Goal: Task Accomplishment & Management: Manage account settings

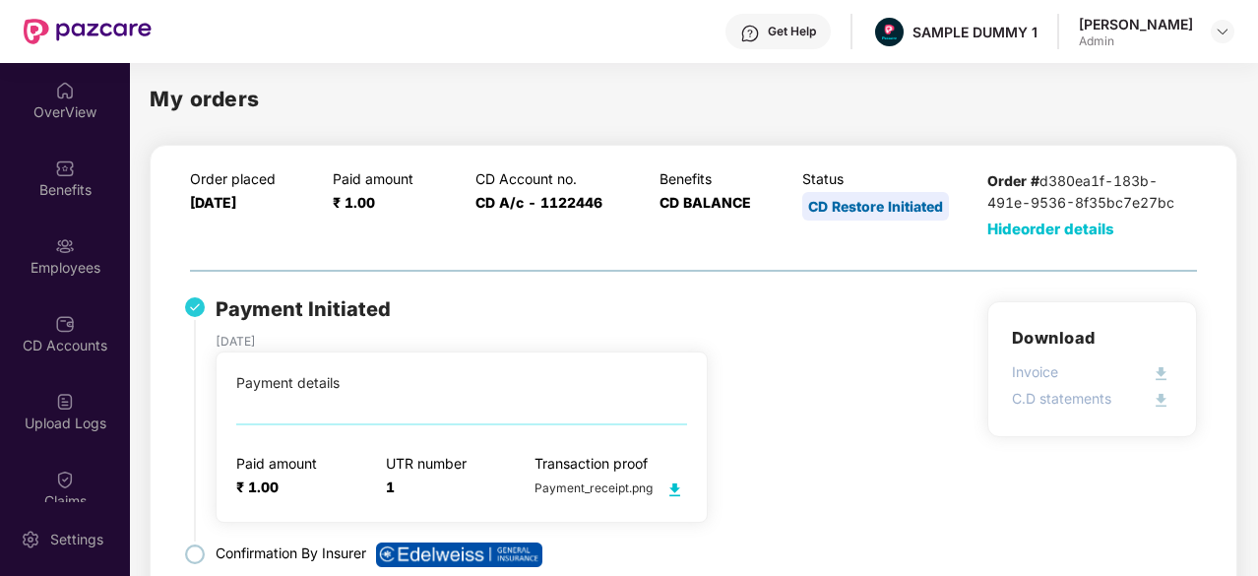
click at [93, 109] on div "OverView" at bounding box center [65, 112] width 130 height 20
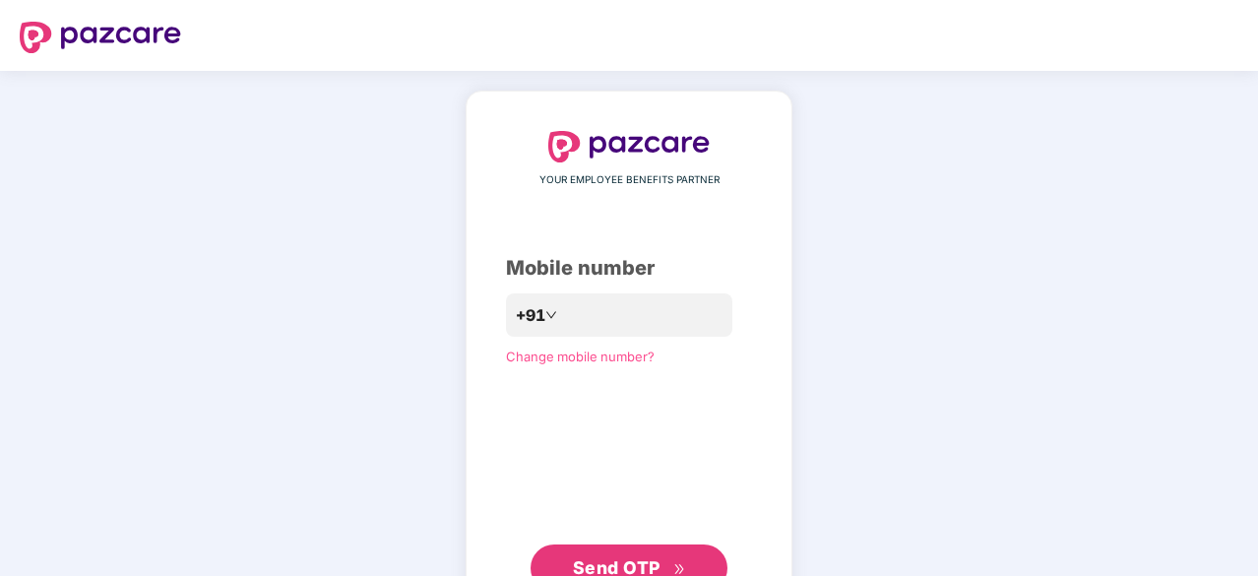
click at [384, 387] on div "YOUR EMPLOYEE BENEFITS PARTNER Mobile number +91 Change mobile number? Send OTP" at bounding box center [629, 361] width 1258 height 581
click at [564, 313] on input "number" at bounding box center [642, 315] width 161 height 31
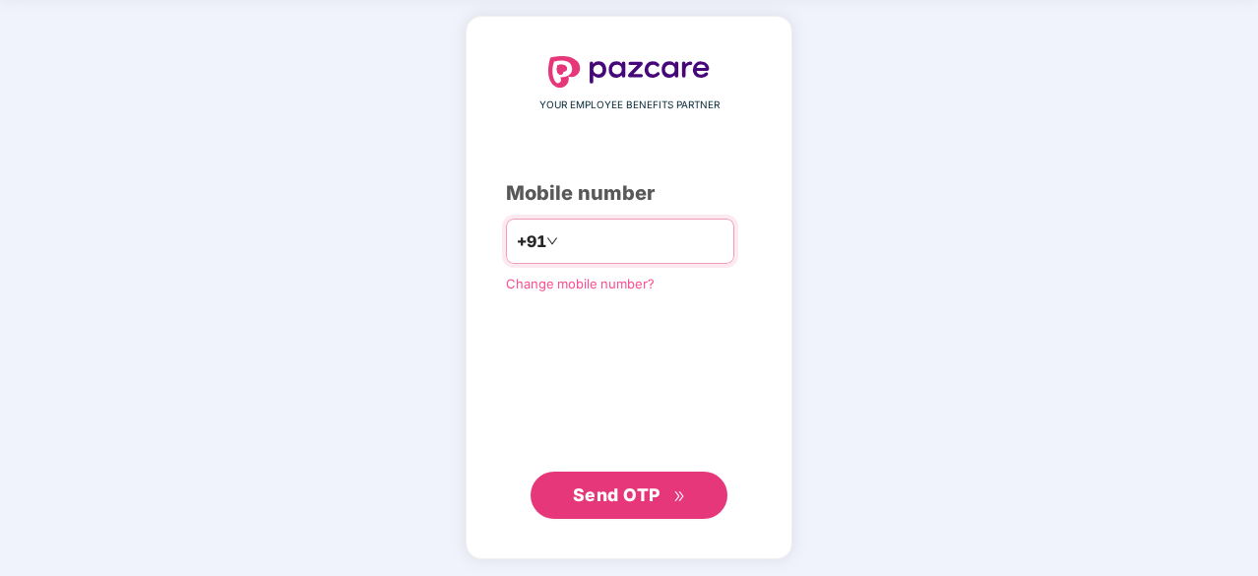
type input "**********"
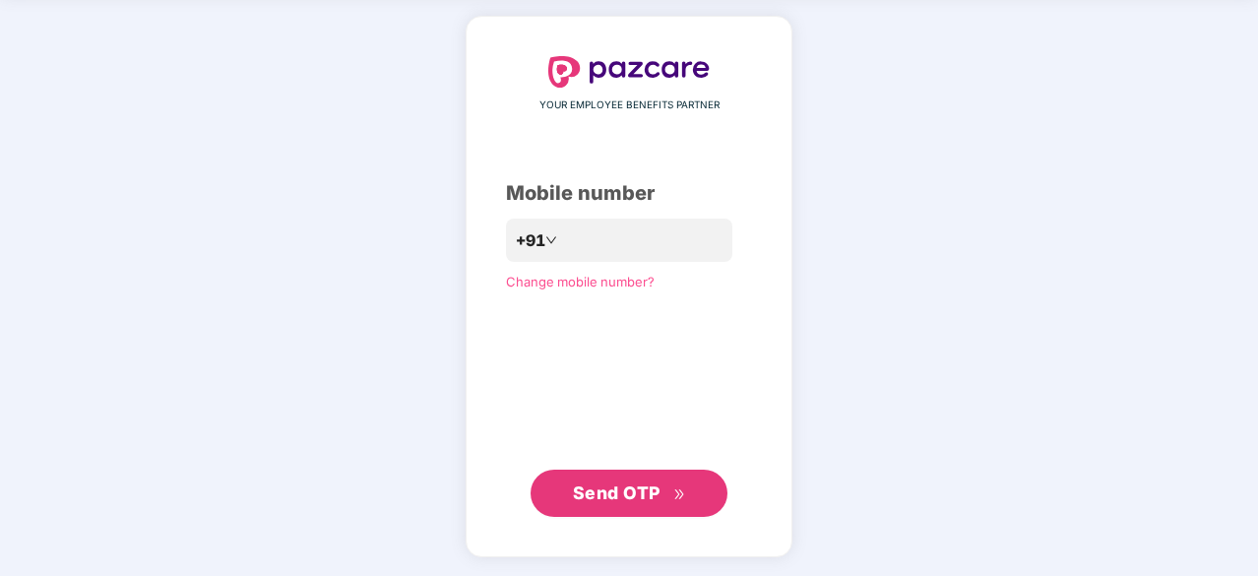
scroll to position [74, 0]
click at [604, 485] on span "Send OTP" at bounding box center [617, 493] width 88 height 21
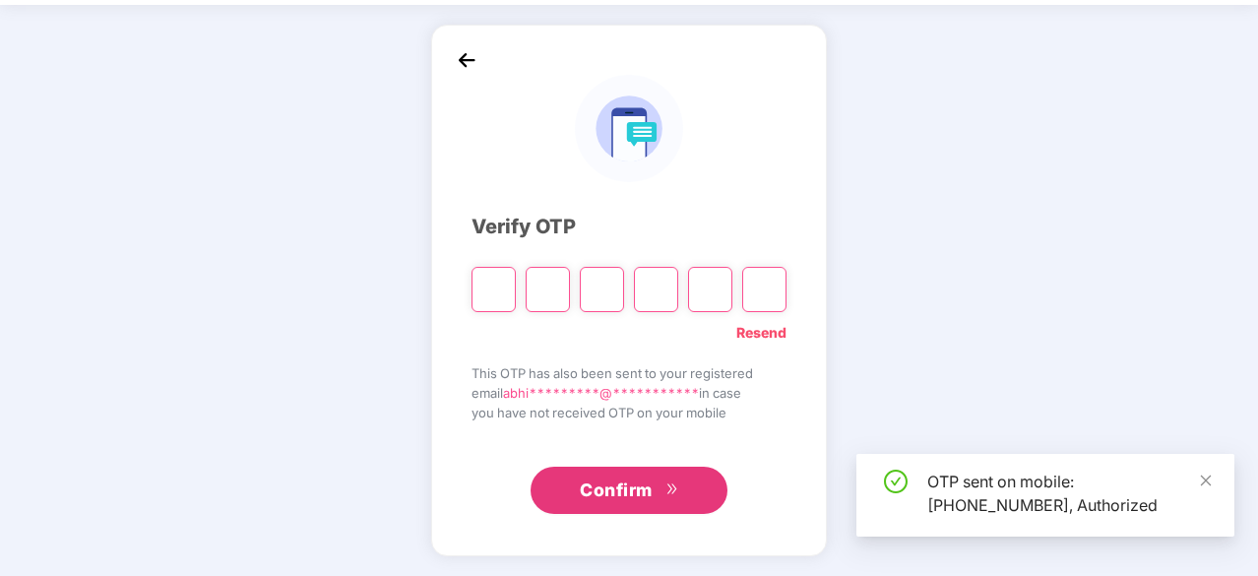
scroll to position [65, 0]
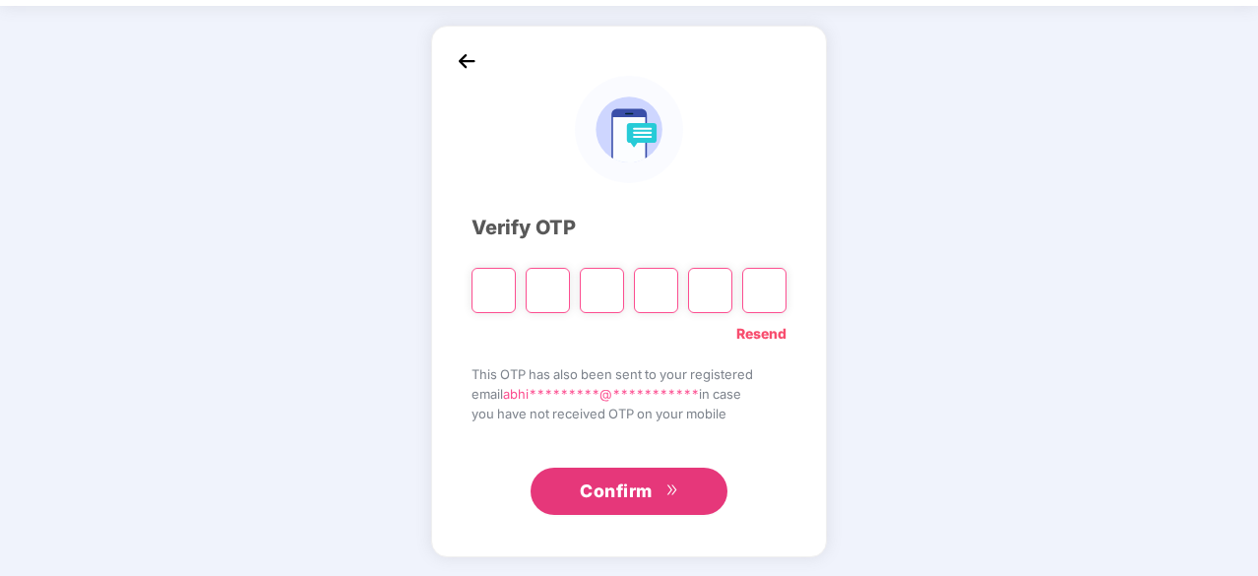
type input "*"
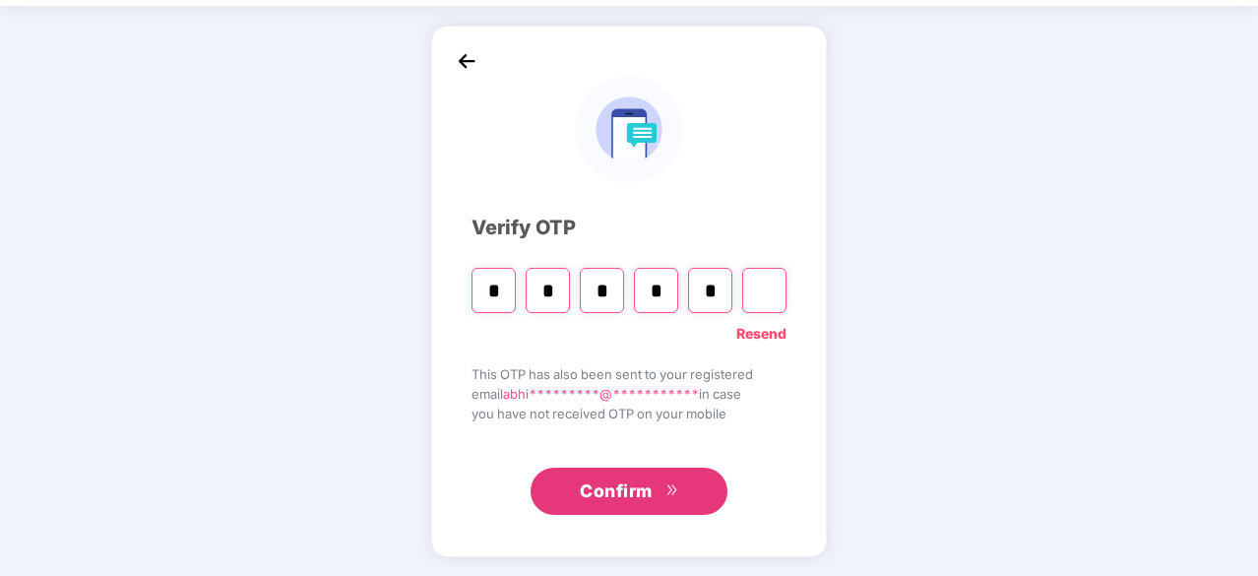
type input "*"
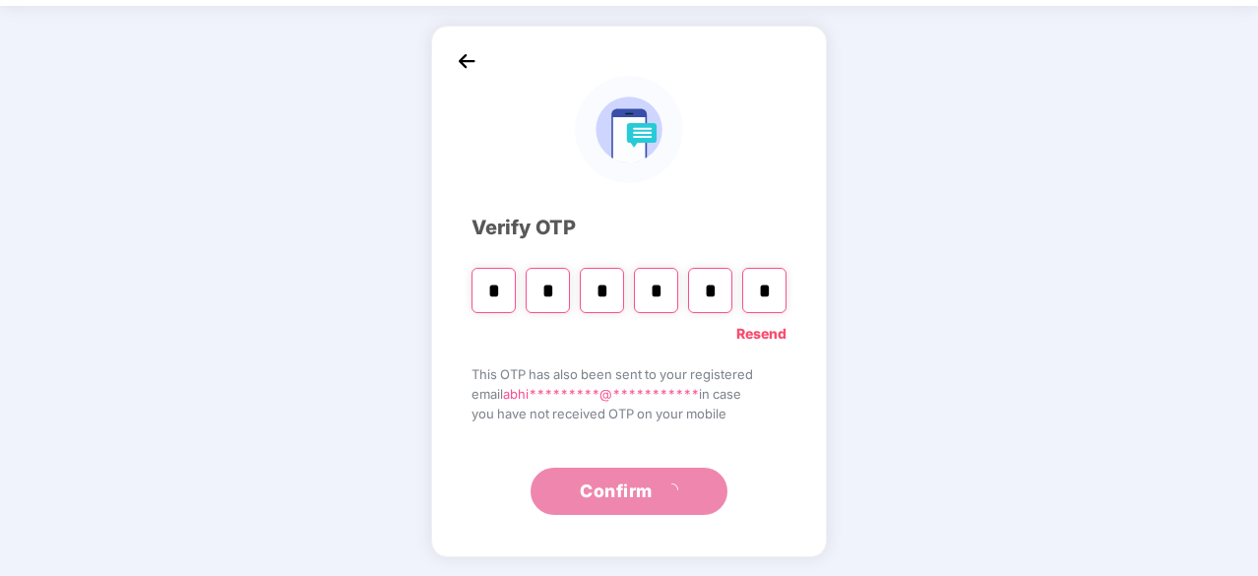
scroll to position [0, 0]
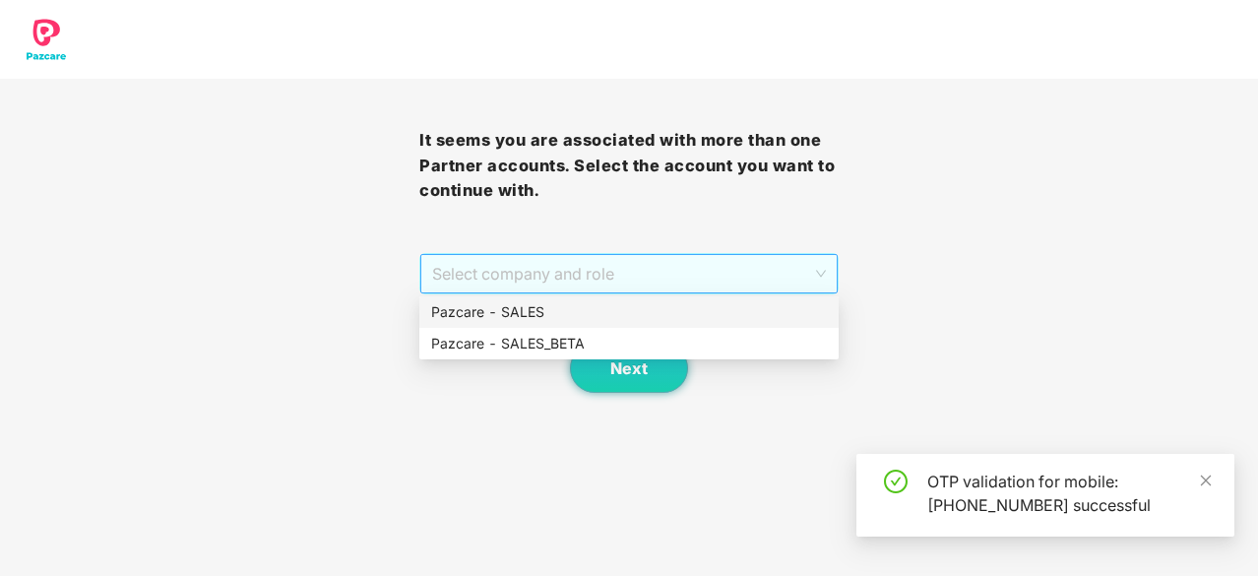
click at [730, 277] on span "Select company and role" at bounding box center [629, 273] width 394 height 37
click at [678, 320] on div "Pazcare - SALES" at bounding box center [629, 312] width 396 height 22
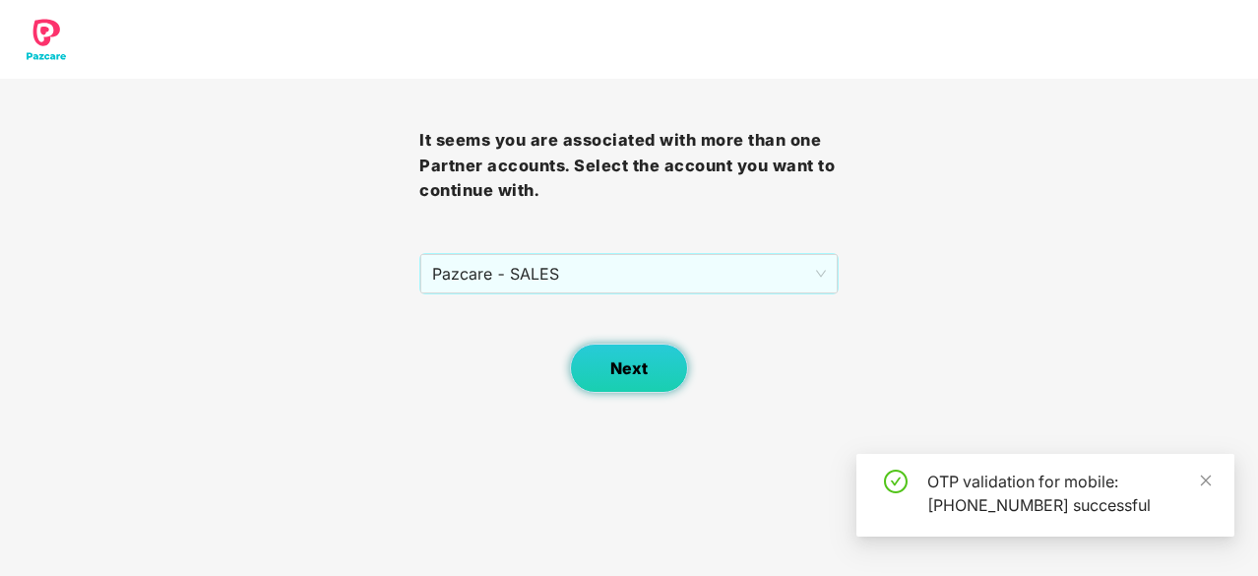
click at [614, 375] on span "Next" at bounding box center [628, 368] width 37 height 19
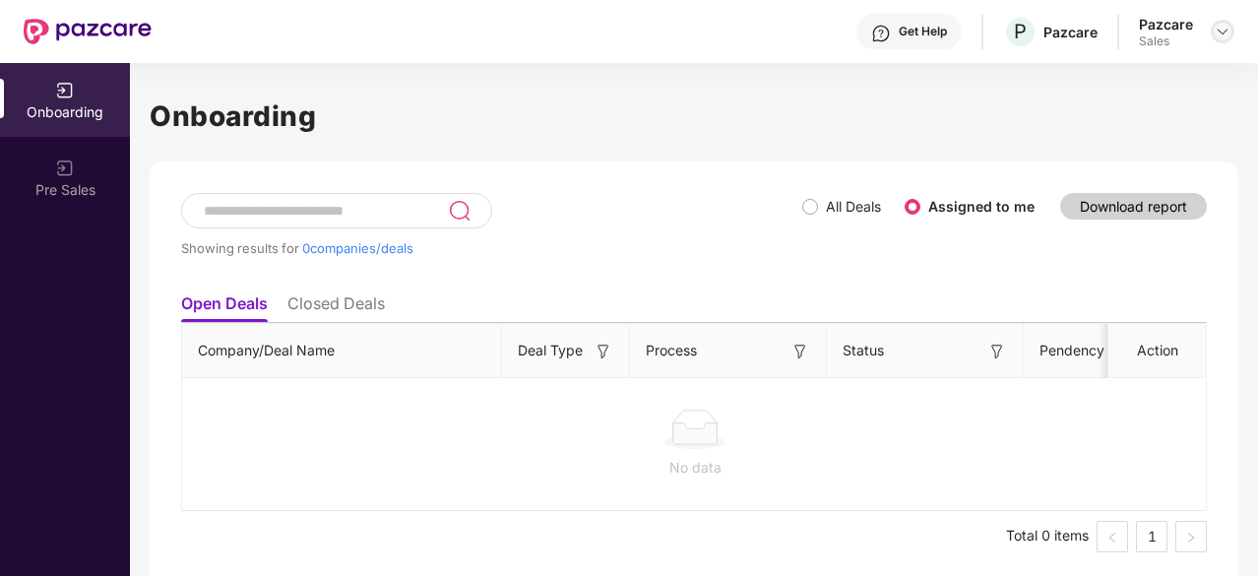
click at [1224, 32] on img at bounding box center [1223, 32] width 16 height 16
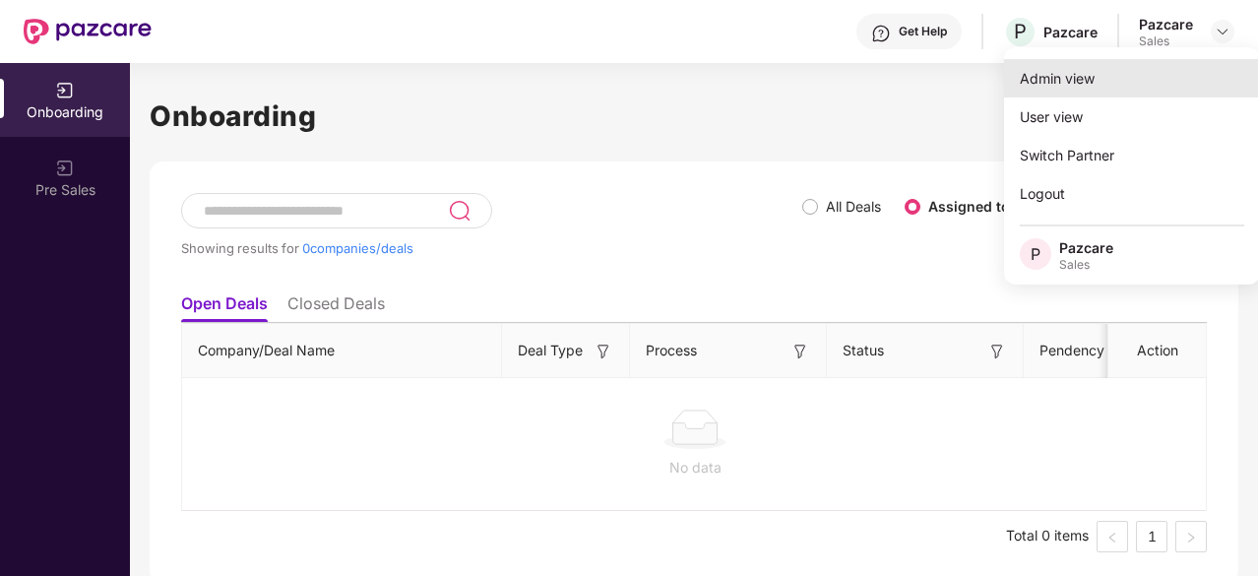
click at [1146, 76] on div "Admin view" at bounding box center [1132, 78] width 256 height 38
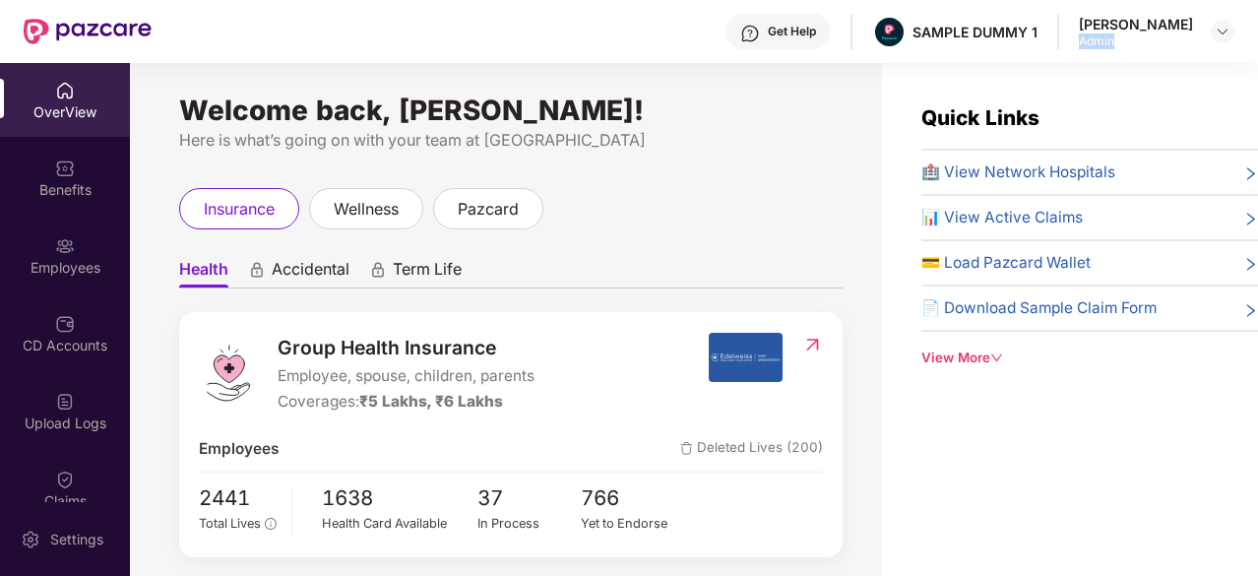
drag, startPoint x: 1134, startPoint y: 47, endPoint x: 1089, endPoint y: 42, distance: 45.5
click at [1089, 42] on div "Get Help SAMPLE DUMMY 1 [PERSON_NAME] Admin" at bounding box center [693, 31] width 1083 height 63
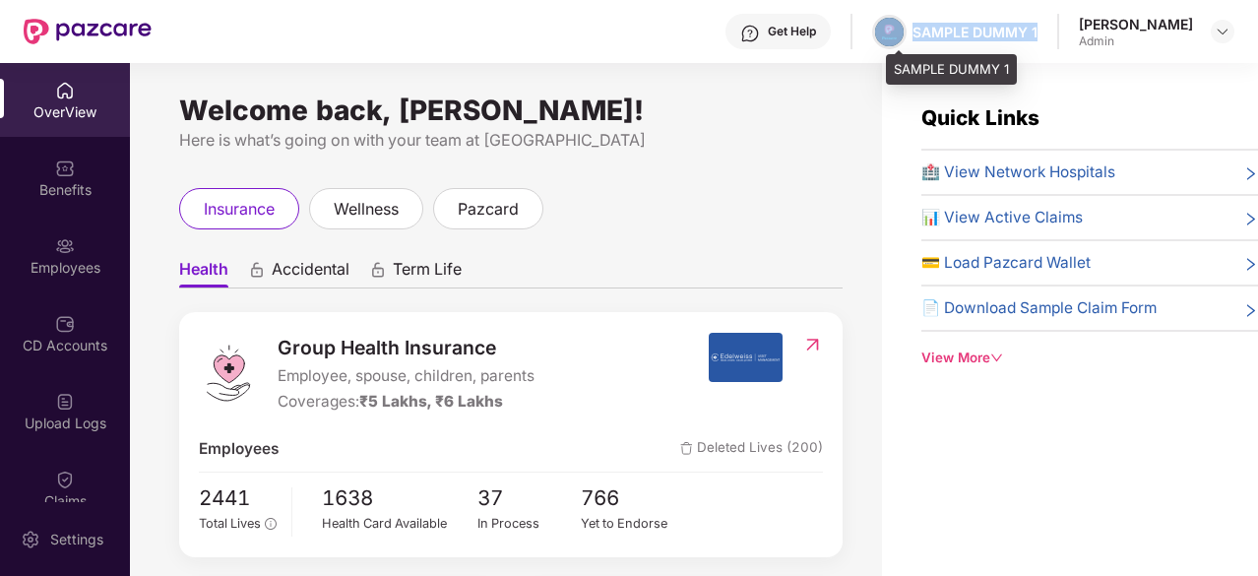
drag, startPoint x: 1060, startPoint y: 27, endPoint x: 912, endPoint y: 26, distance: 147.6
click at [912, 26] on div "Get Help SAMPLE DUMMY 1 [PERSON_NAME] Admin" at bounding box center [693, 31] width 1083 height 63
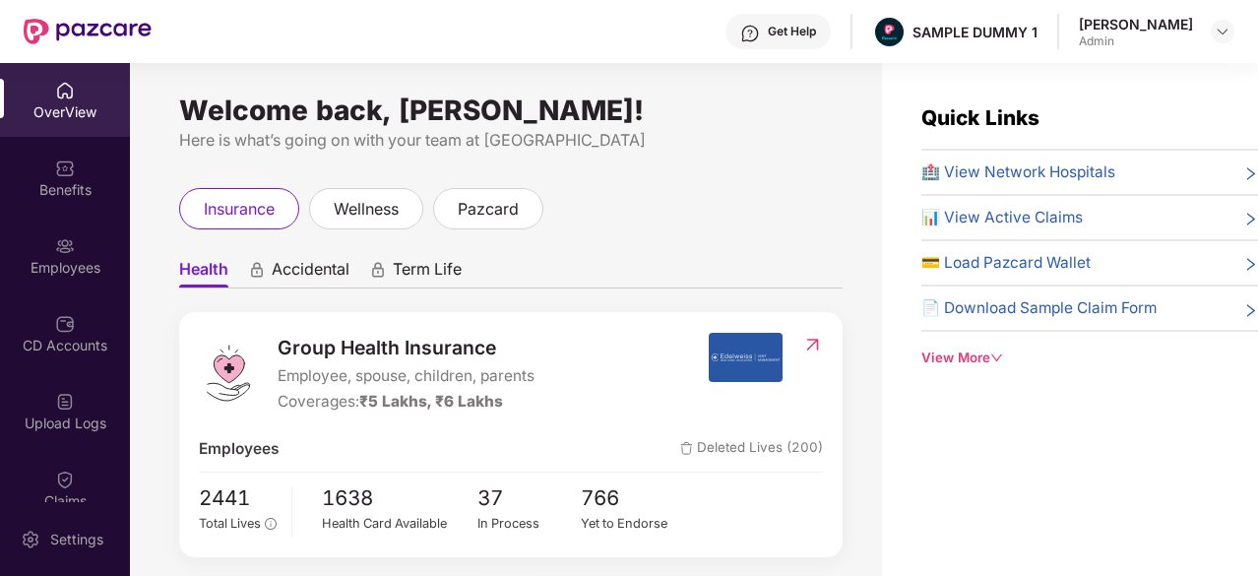
click at [797, 31] on div "Get Help" at bounding box center [792, 32] width 48 height 16
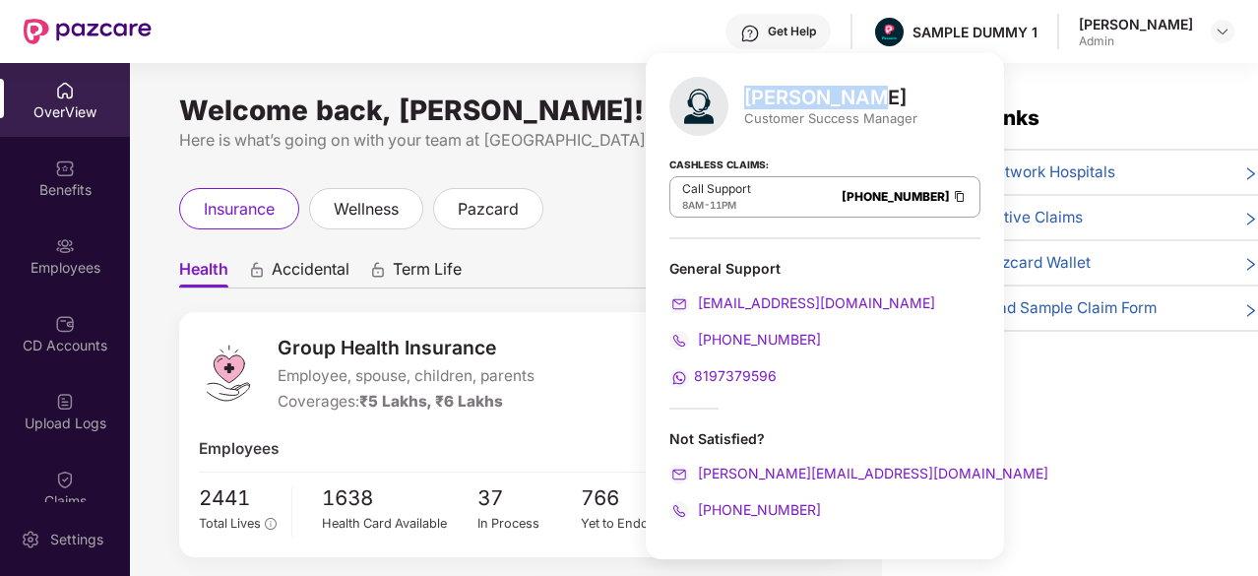
drag, startPoint x: 854, startPoint y: 101, endPoint x: 747, endPoint y: 107, distance: 107.5
click at [747, 107] on div "[PERSON_NAME]" at bounding box center [830, 98] width 173 height 24
drag, startPoint x: 769, startPoint y: 197, endPoint x: 890, endPoint y: 200, distance: 121.1
click at [890, 200] on div "Call Support 8AM - 11PM [PHONE_NUMBER]" at bounding box center [824, 196] width 311 height 41
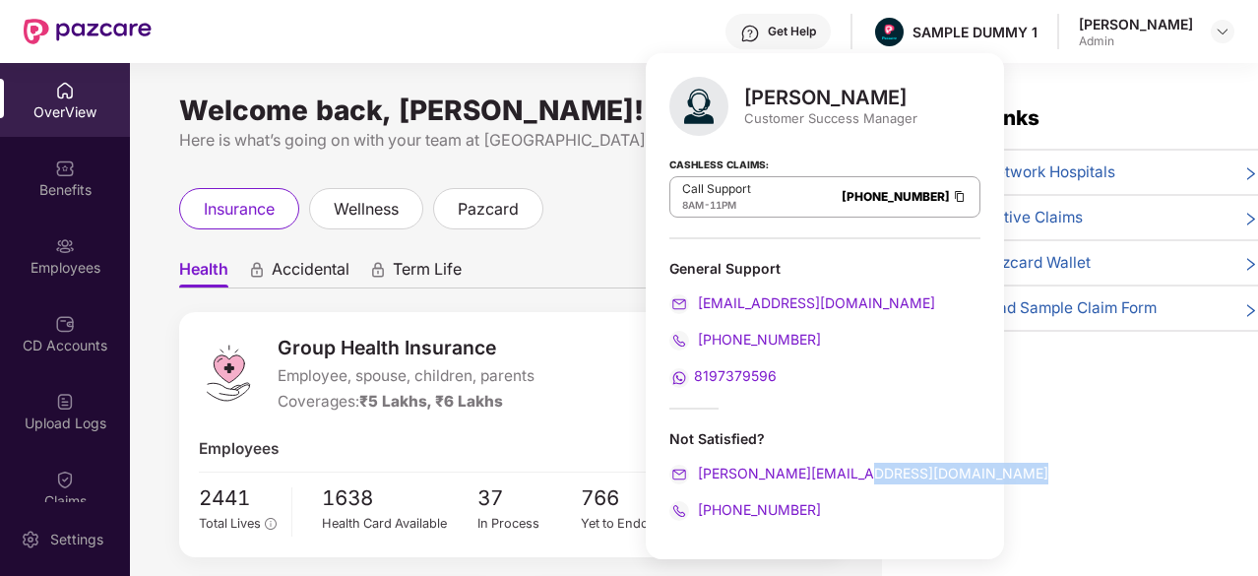
drag, startPoint x: 865, startPoint y: 467, endPoint x: 697, endPoint y: 488, distance: 169.7
click at [697, 488] on div "Not Satisfied? [PERSON_NAME][EMAIL_ADDRESS][DOMAIN_NAME] [PHONE_NUMBER]" at bounding box center [824, 475] width 311 height 92
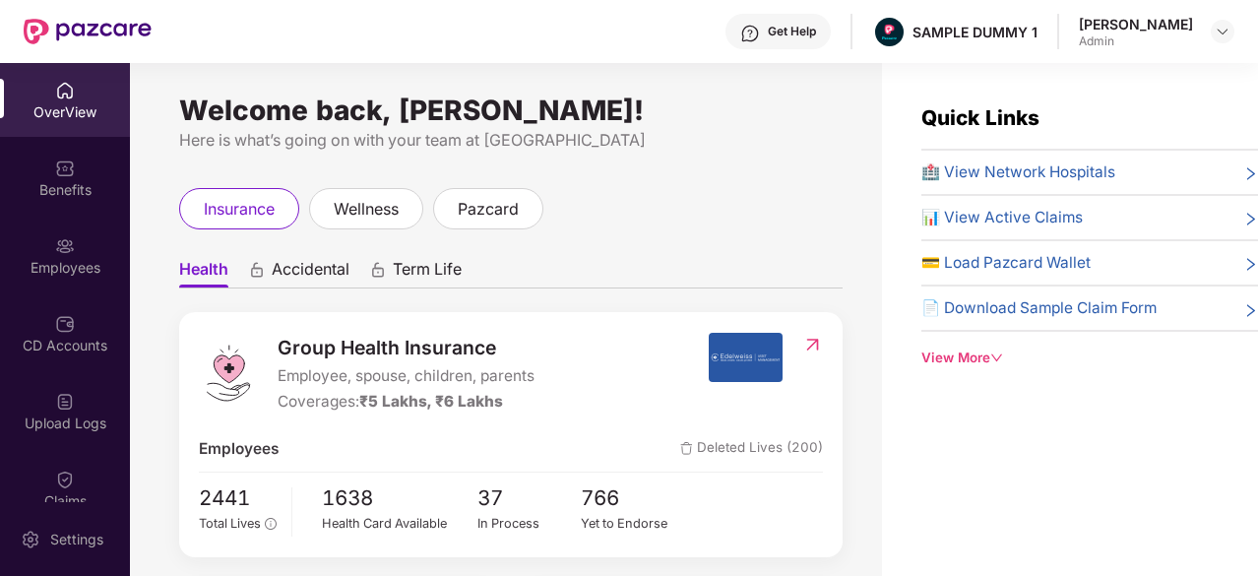
click at [957, 468] on div "Quick Links 🏥 View Network Hospitals 📊 View Active Claims 💳 Load Pazcard Wallet…" at bounding box center [1070, 351] width 376 height 576
click at [360, 225] on div "wellness" at bounding box center [366, 208] width 114 height 41
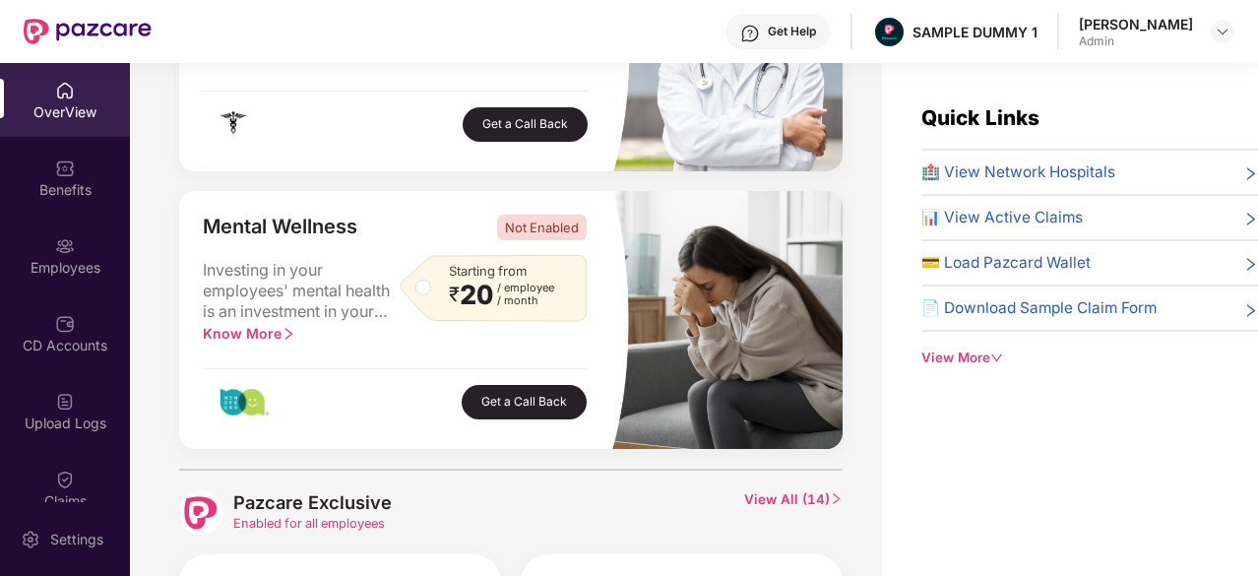
scroll to position [755, 0]
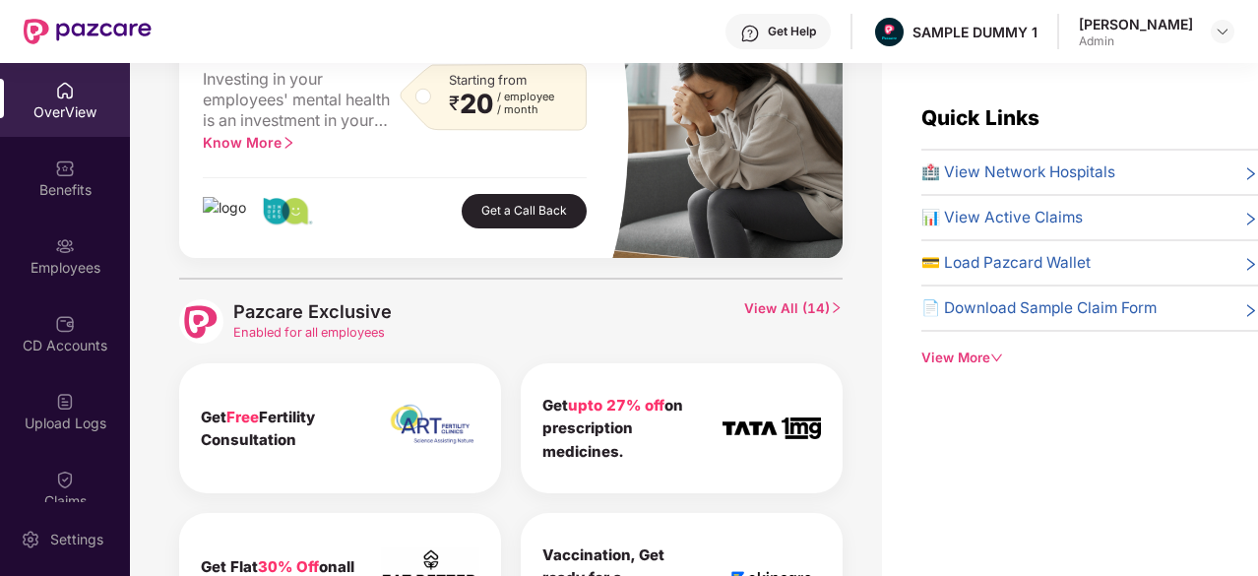
click at [811, 316] on span "View All ( 14 )" at bounding box center [793, 321] width 98 height 44
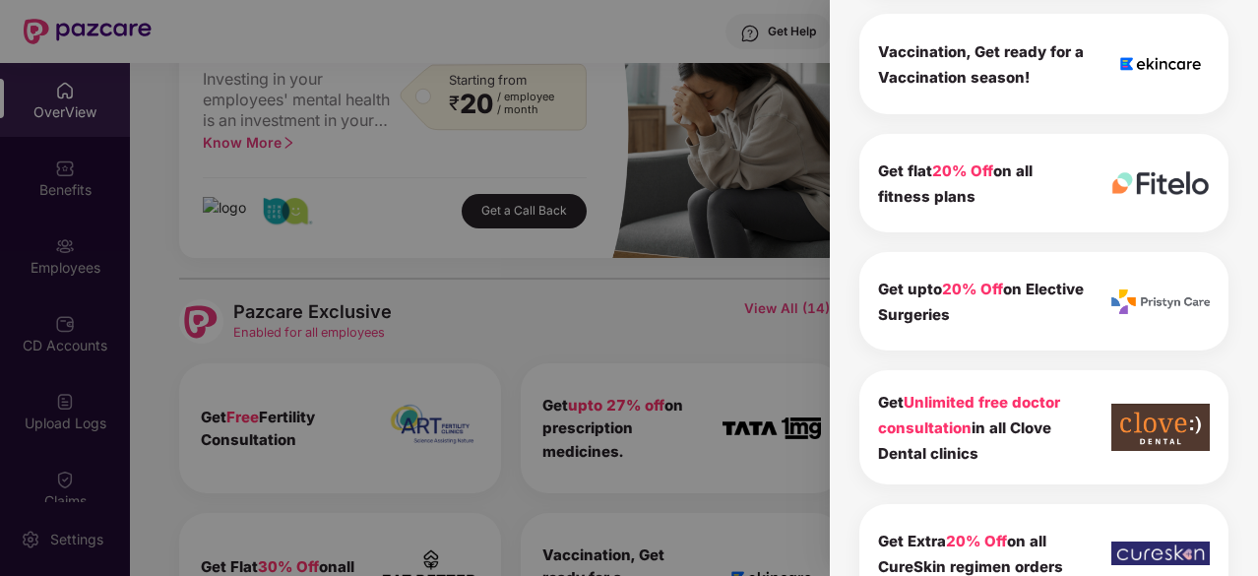
scroll to position [546, 0]
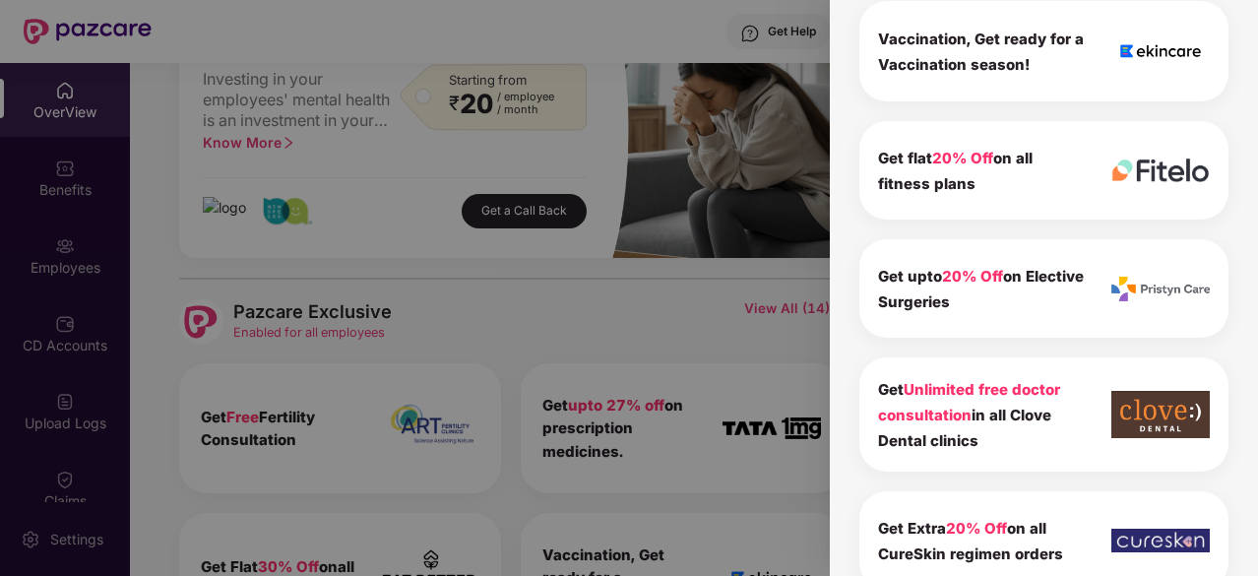
drag, startPoint x: 979, startPoint y: 424, endPoint x: 864, endPoint y: 388, distance: 120.8
click at [864, 388] on div "Get Unlimited free doctor consultation in all Clove Dental clinics" at bounding box center [1043, 414] width 369 height 114
click at [830, 336] on div "Pazcare Exclusive 14 To view the details of exclusives benefits please switch t…" at bounding box center [1044, 288] width 428 height 576
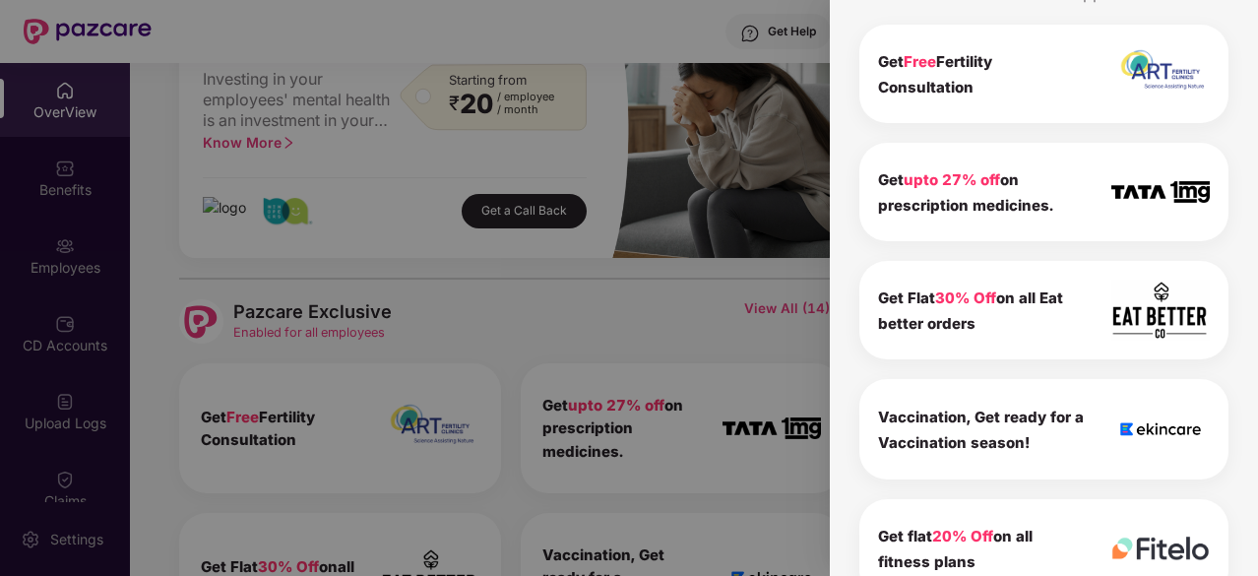
scroll to position [0, 0]
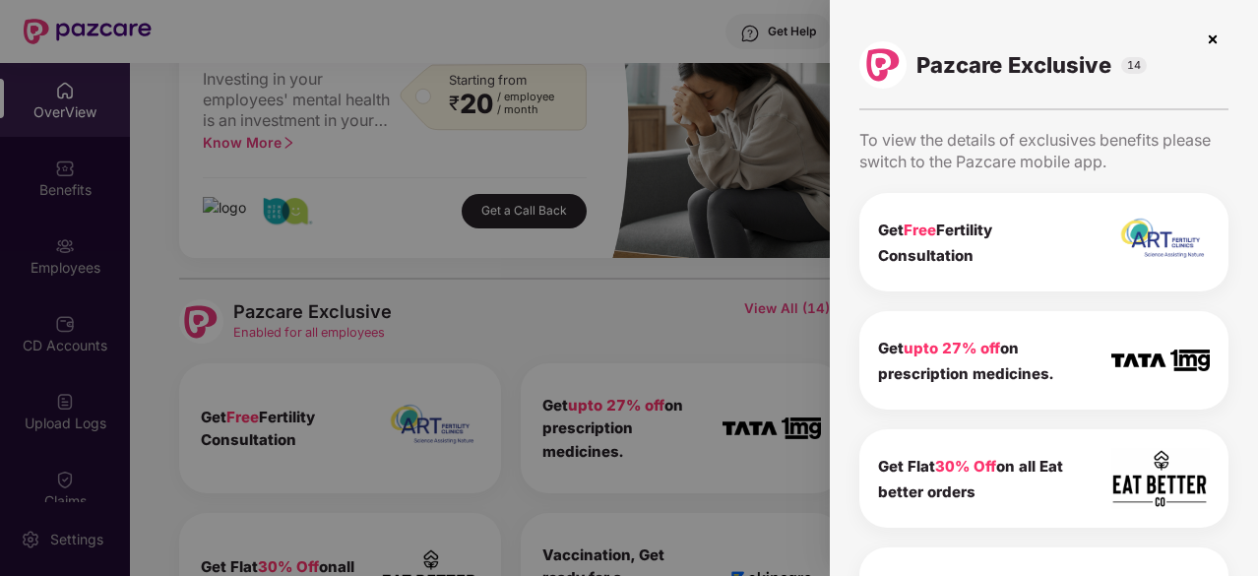
click at [1211, 40] on img at bounding box center [1212, 39] width 31 height 31
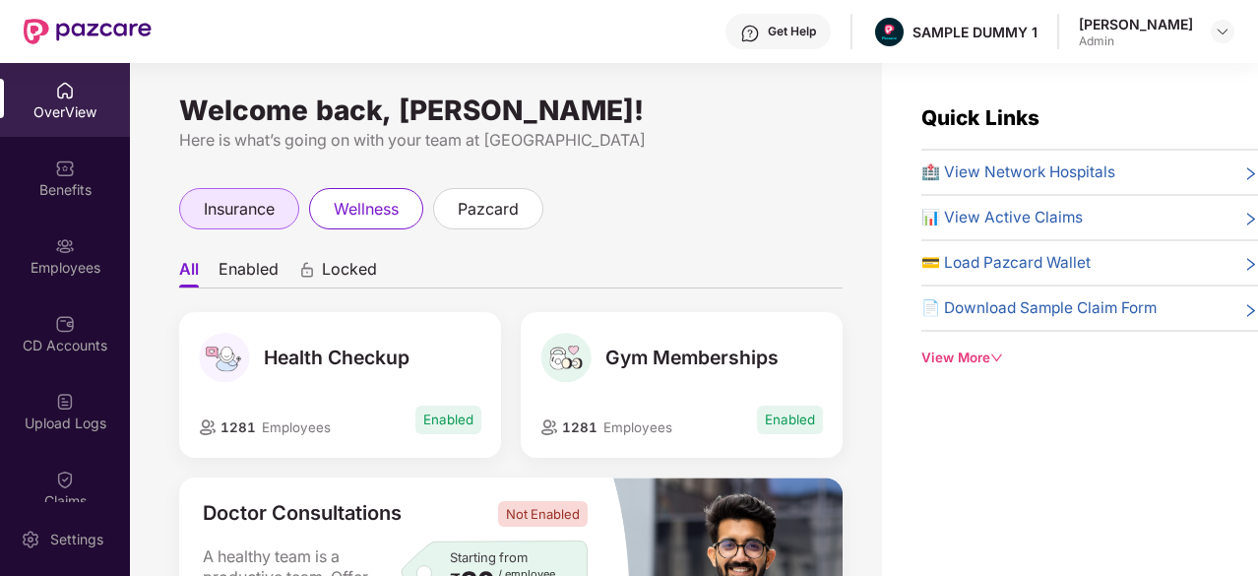
click at [195, 210] on div "insurance" at bounding box center [239, 208] width 120 height 41
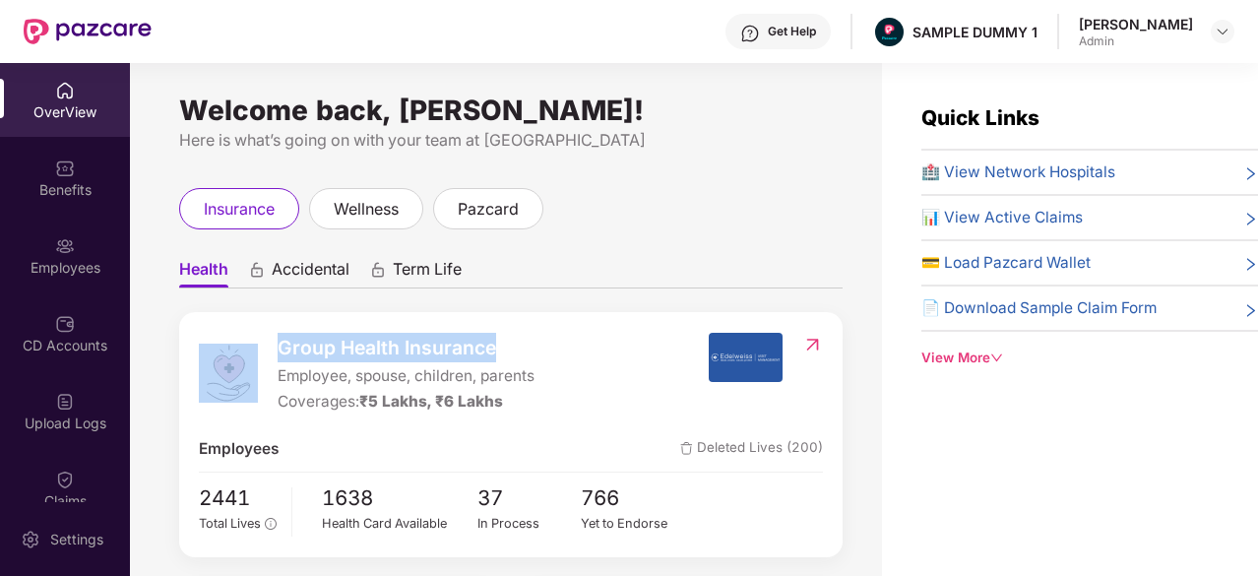
drag, startPoint x: 522, startPoint y: 347, endPoint x: 236, endPoint y: 369, distance: 286.3
click at [236, 369] on div "Group Health Insurance Employee, spouse, children, parents Coverages: ₹5 Lakhs,…" at bounding box center [453, 374] width 509 height 82
drag, startPoint x: 553, startPoint y: 388, endPoint x: 260, endPoint y: 394, distance: 293.4
click at [260, 394] on div "Group Health Insurance Employee, spouse, children, parents Coverages: ₹5 Lakhs,…" at bounding box center [453, 374] width 509 height 82
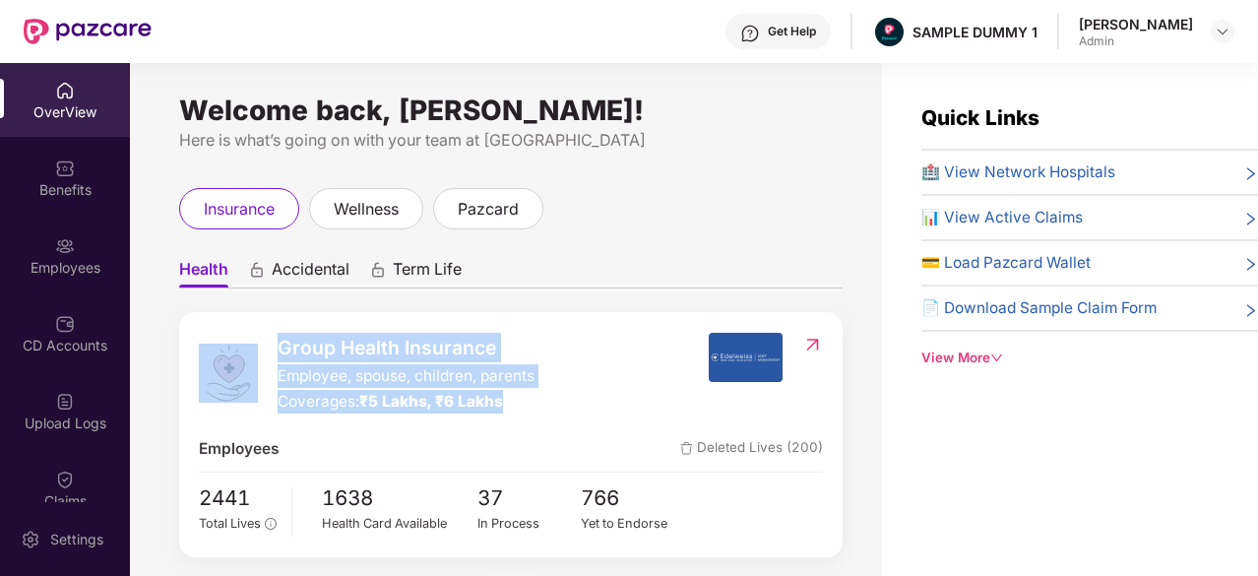
drag, startPoint x: 515, startPoint y: 407, endPoint x: 260, endPoint y: 411, distance: 255.0
click at [260, 411] on div "Group Health Insurance Employee, spouse, children, parents Coverages: ₹5 Lakhs,…" at bounding box center [453, 374] width 509 height 82
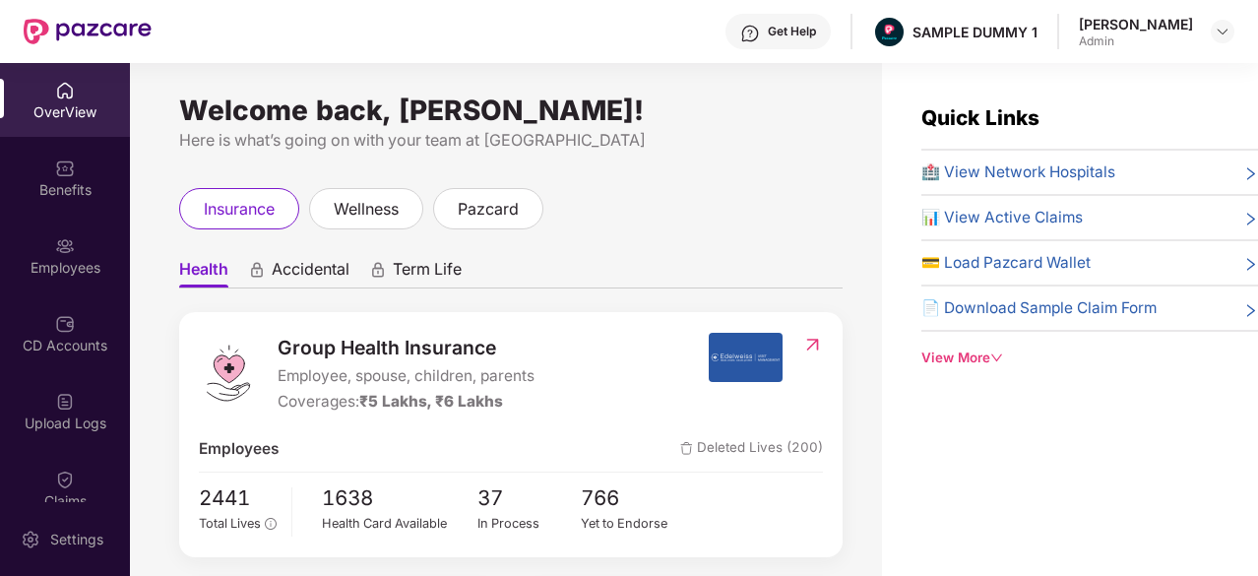
drag, startPoint x: 349, startPoint y: 458, endPoint x: 318, endPoint y: 450, distance: 32.5
click at [318, 450] on div "Employees Deleted Lives (200)" at bounding box center [510, 449] width 623 height 24
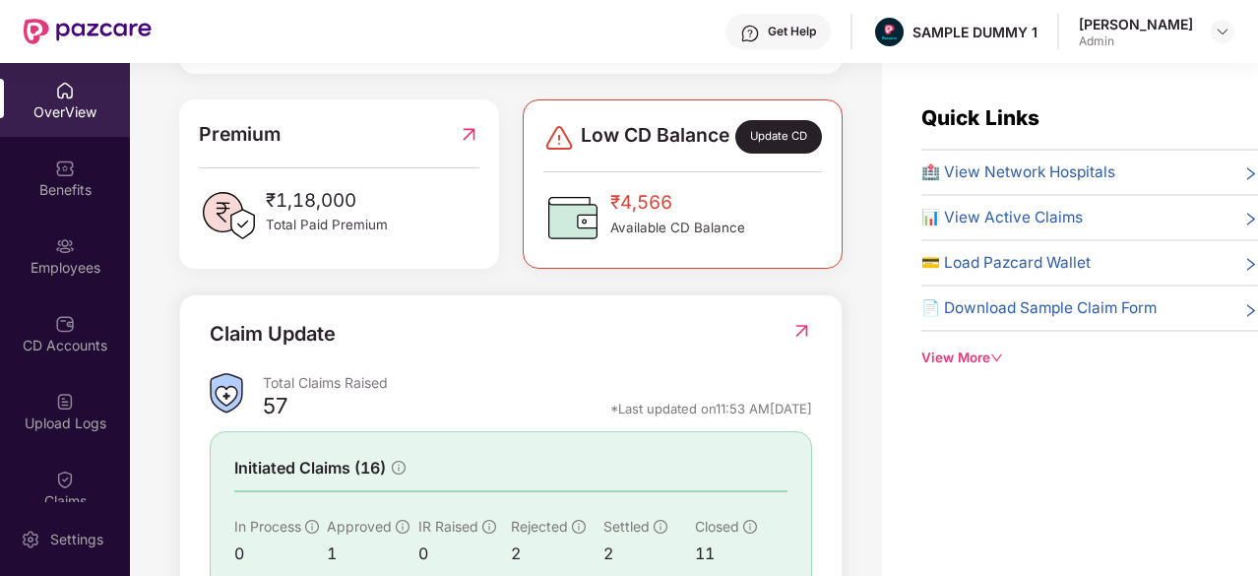
scroll to position [645, 0]
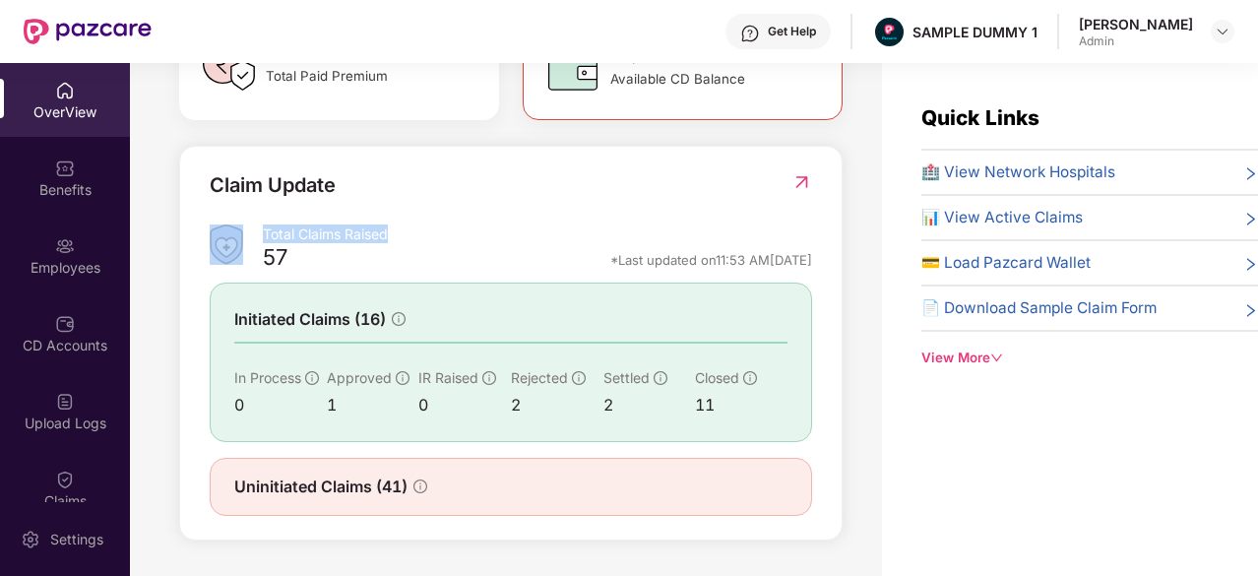
drag, startPoint x: 397, startPoint y: 234, endPoint x: 252, endPoint y: 230, distance: 144.7
click at [252, 230] on div "Total Claims Raised 57 *Last updated on 11:53 AM[DATE]" at bounding box center [511, 250] width 602 height 52
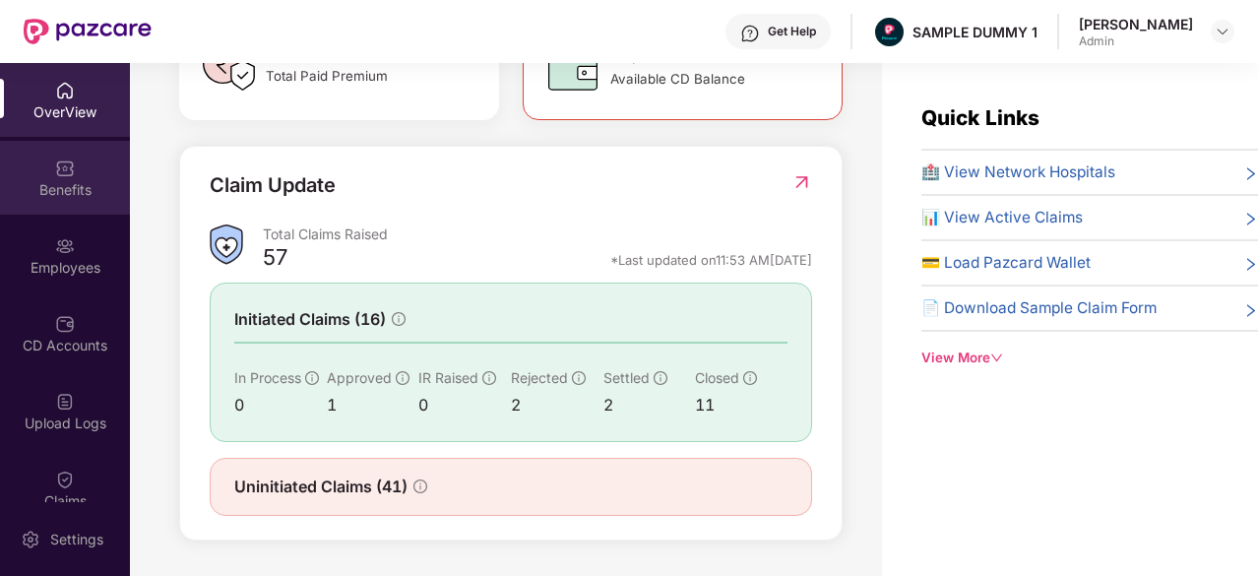
click at [77, 168] on div "Benefits" at bounding box center [65, 178] width 130 height 74
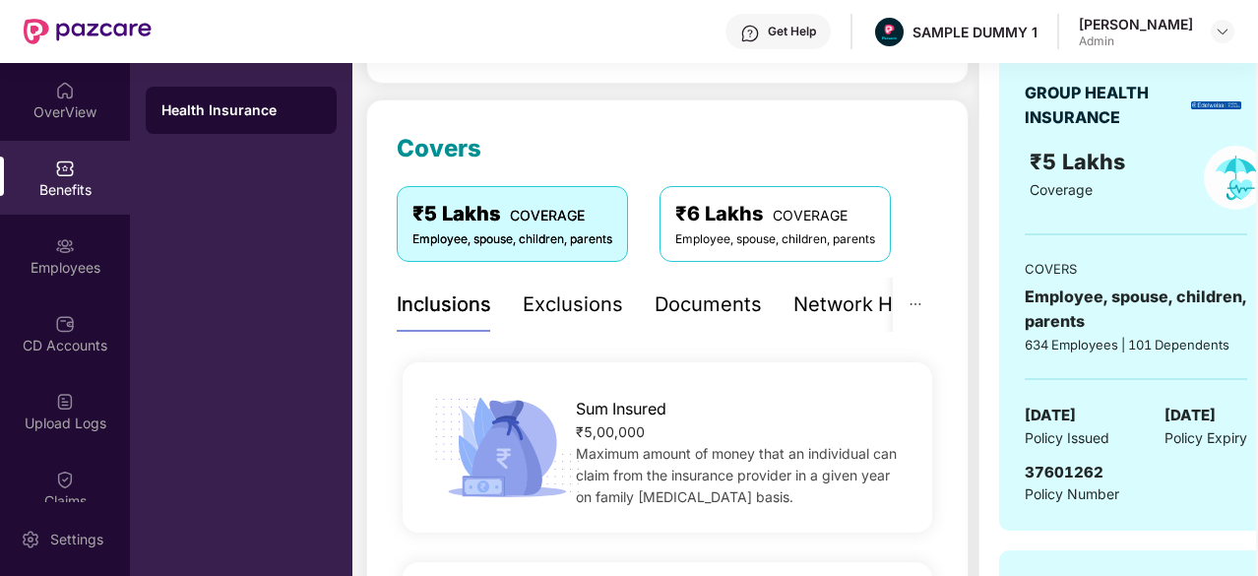
scroll to position [221, 0]
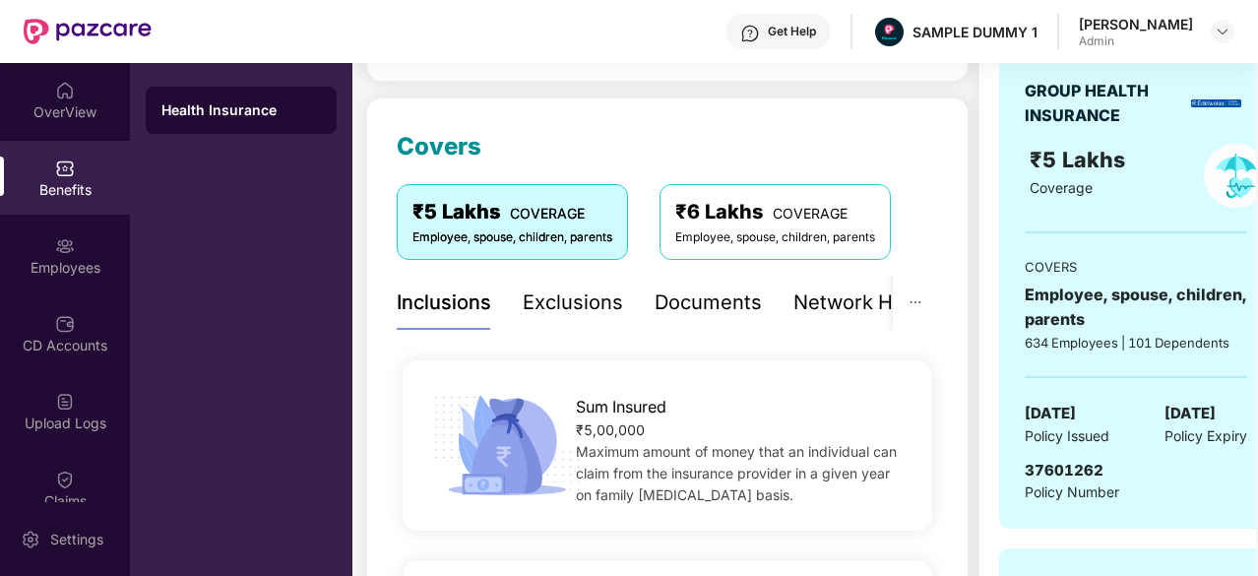
click at [569, 302] on div "Exclusions" at bounding box center [573, 302] width 100 height 31
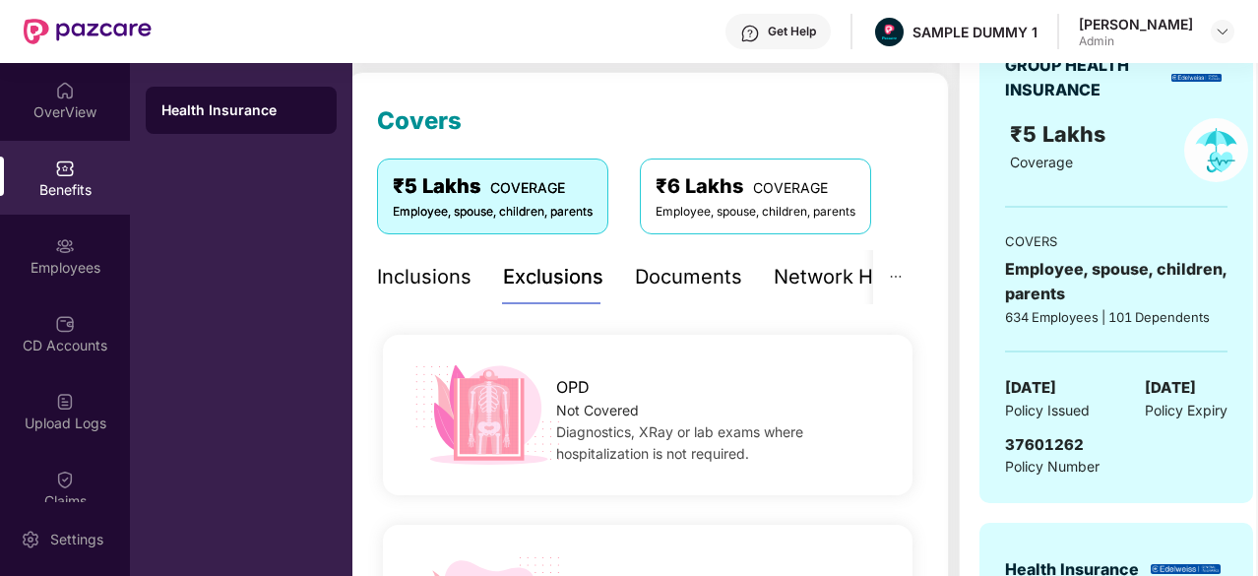
scroll to position [245, 0]
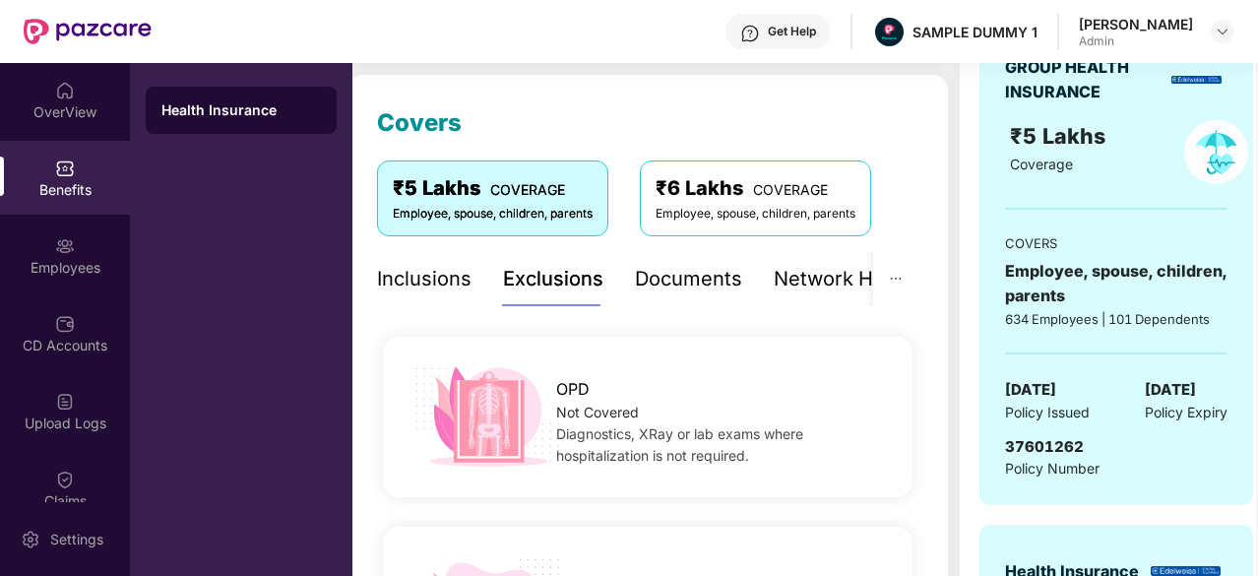
click at [689, 283] on div "Documents" at bounding box center [688, 279] width 107 height 31
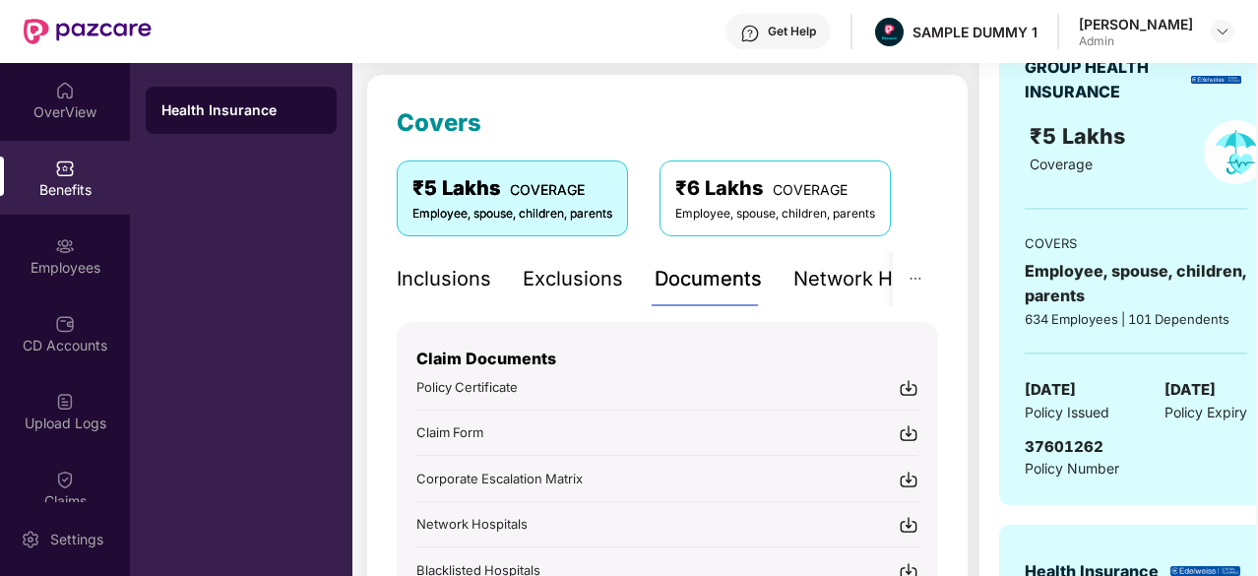
scroll to position [309, 0]
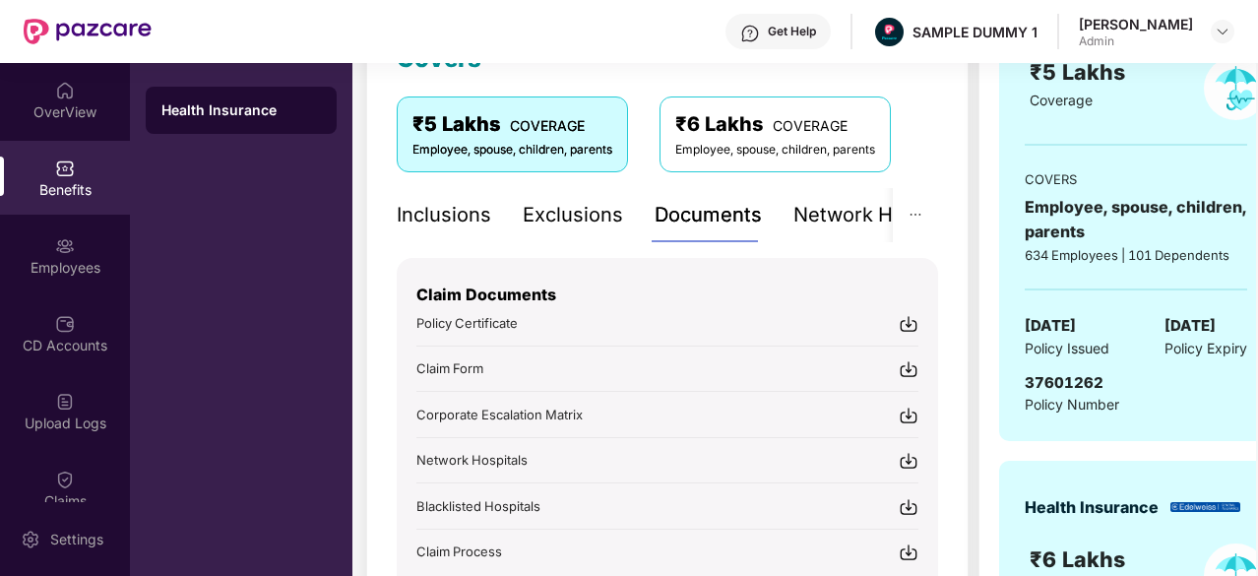
click at [905, 331] on img at bounding box center [909, 324] width 20 height 20
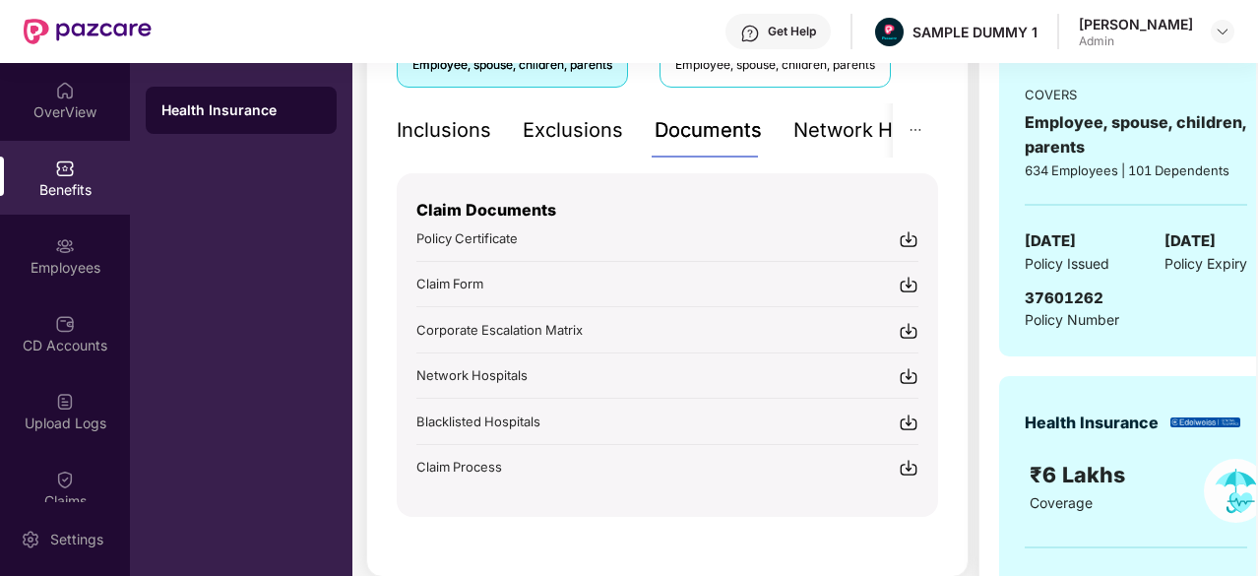
click at [880, 134] on div "Network Hospitals" at bounding box center [879, 130] width 172 height 31
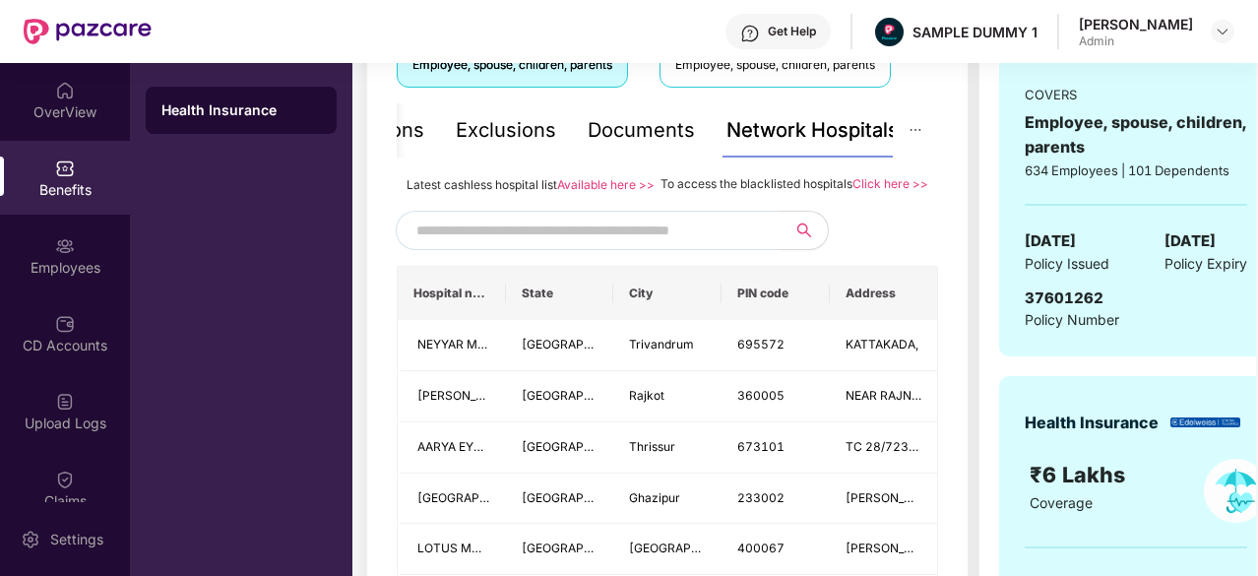
click at [570, 245] on input "text" at bounding box center [584, 231] width 337 height 30
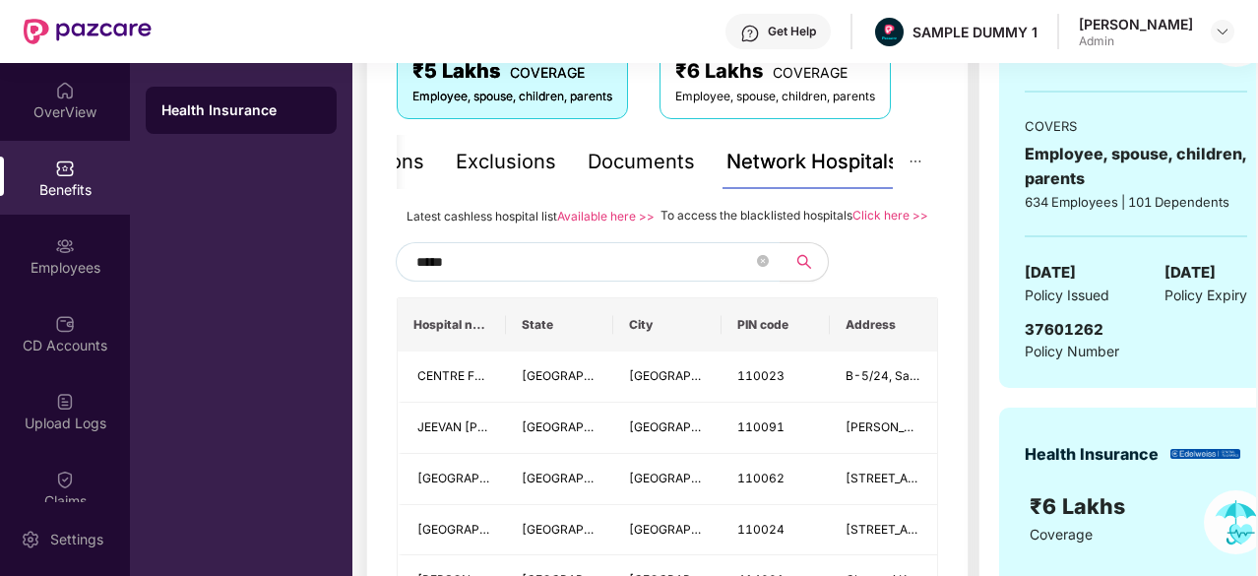
scroll to position [331, 0]
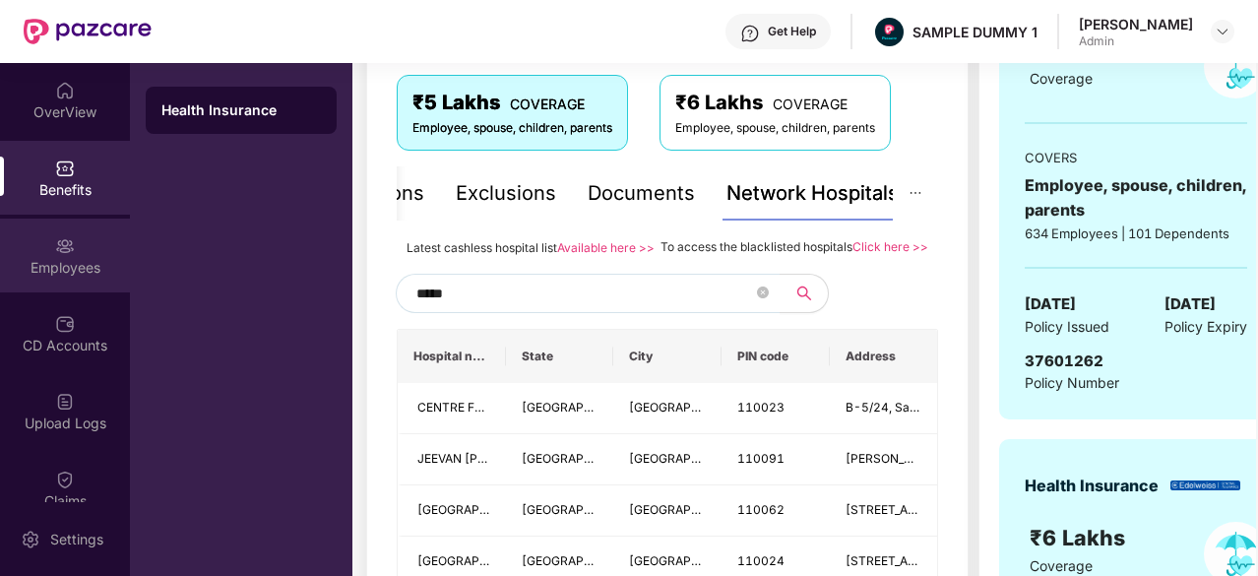
type input "*****"
click at [74, 242] on div "Employees" at bounding box center [65, 256] width 130 height 74
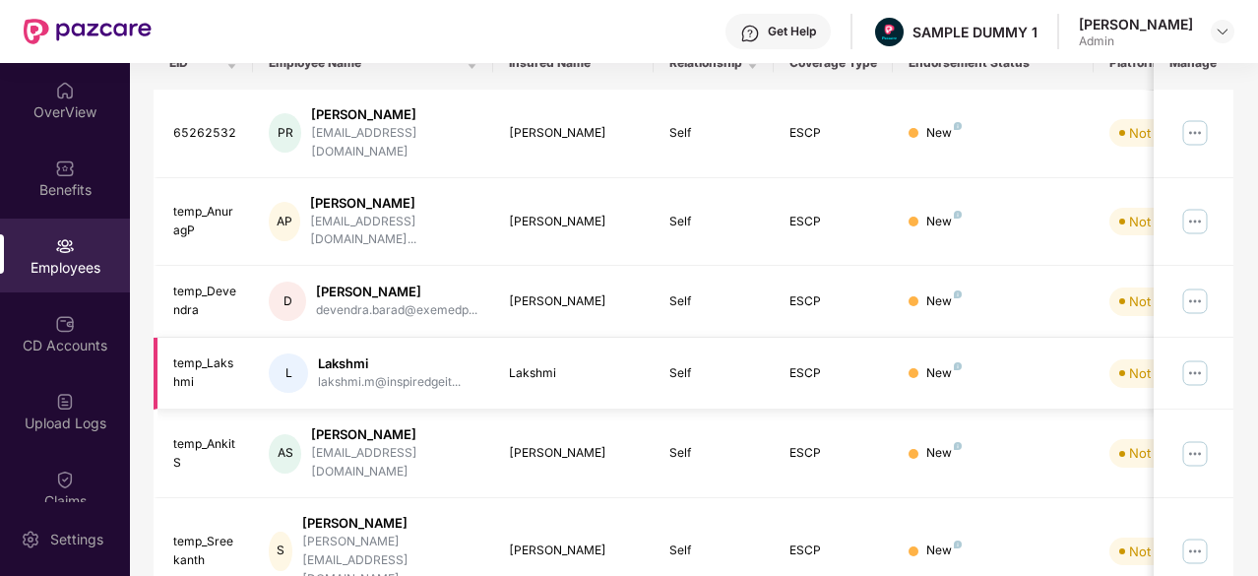
scroll to position [0, 0]
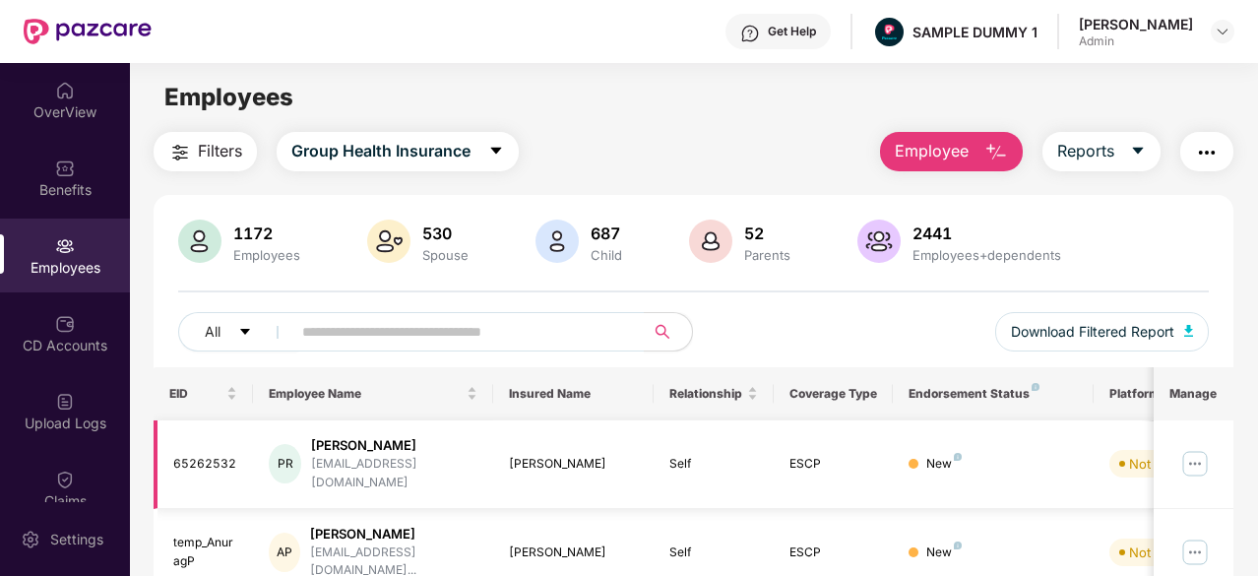
click at [1204, 448] on img at bounding box center [1194, 463] width 31 height 31
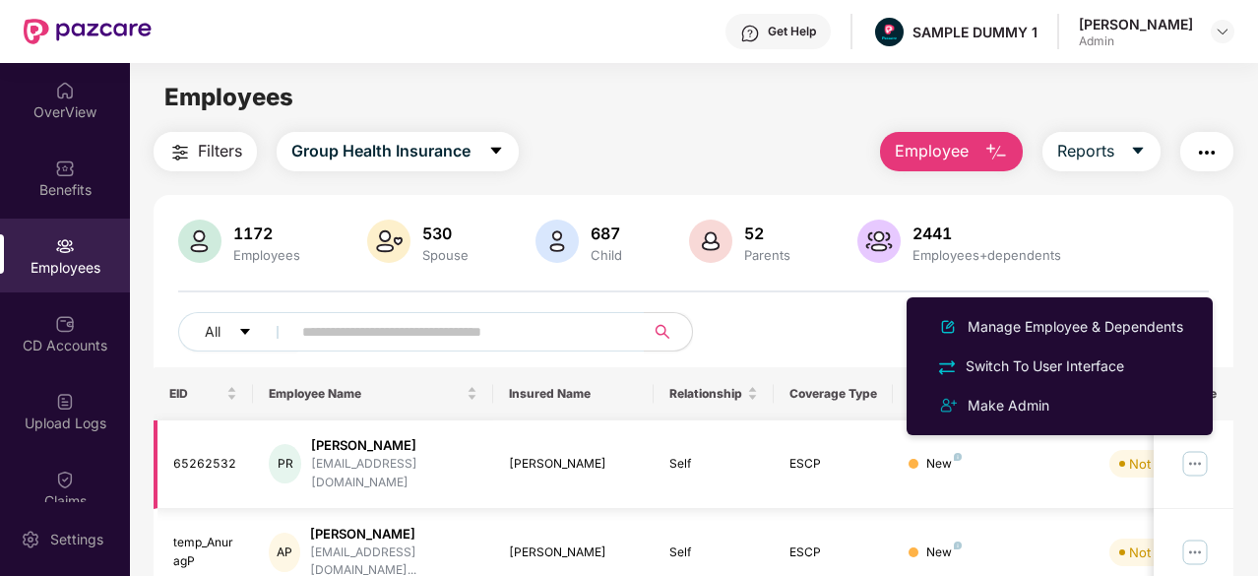
click at [1204, 448] on img at bounding box center [1194, 463] width 31 height 31
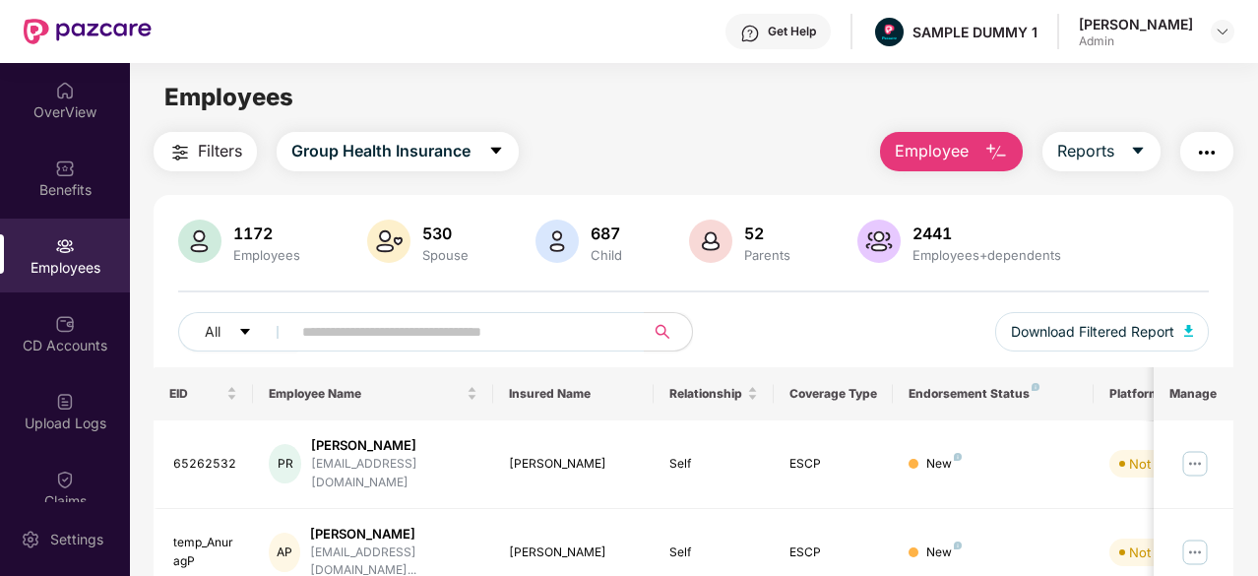
click at [955, 153] on span "Employee" at bounding box center [932, 151] width 74 height 25
click at [1135, 153] on icon "caret-down" at bounding box center [1138, 151] width 16 height 16
click at [1217, 139] on button "button" at bounding box center [1206, 151] width 53 height 39
click at [32, 311] on div "CD Accounts" at bounding box center [65, 333] width 130 height 74
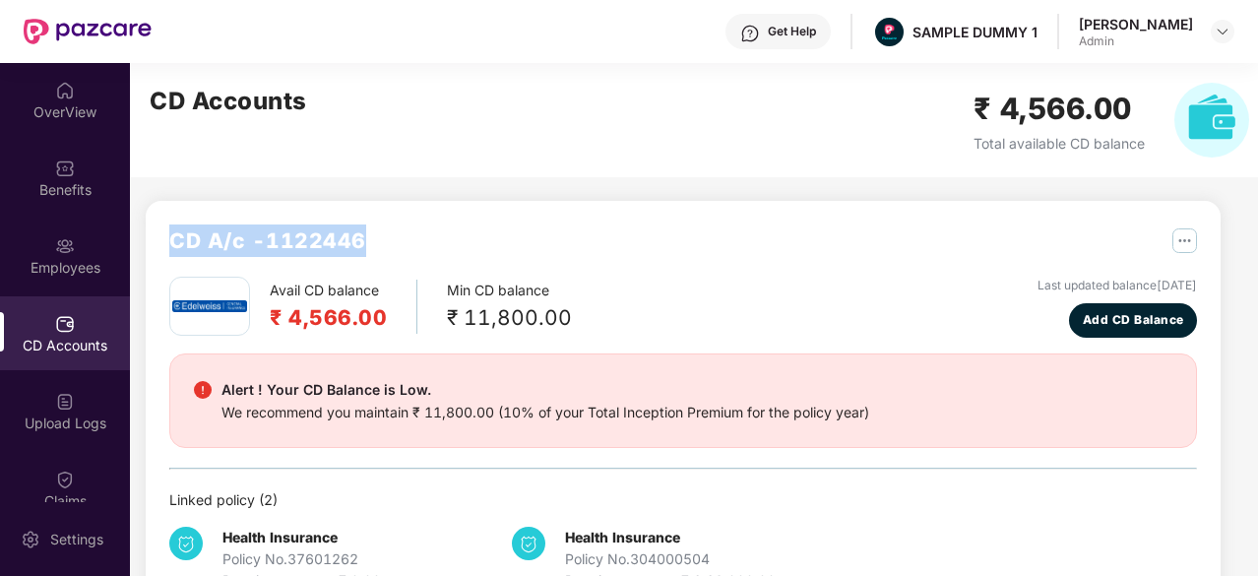
drag, startPoint x: 392, startPoint y: 249, endPoint x: 155, endPoint y: 254, distance: 237.3
click at [155, 254] on div "CD A/c - 1122446 Avail CD balance ₹ 4,566.00 Min CD balance ₹ 11,800.00 Last up…" at bounding box center [683, 408] width 1075 height 414
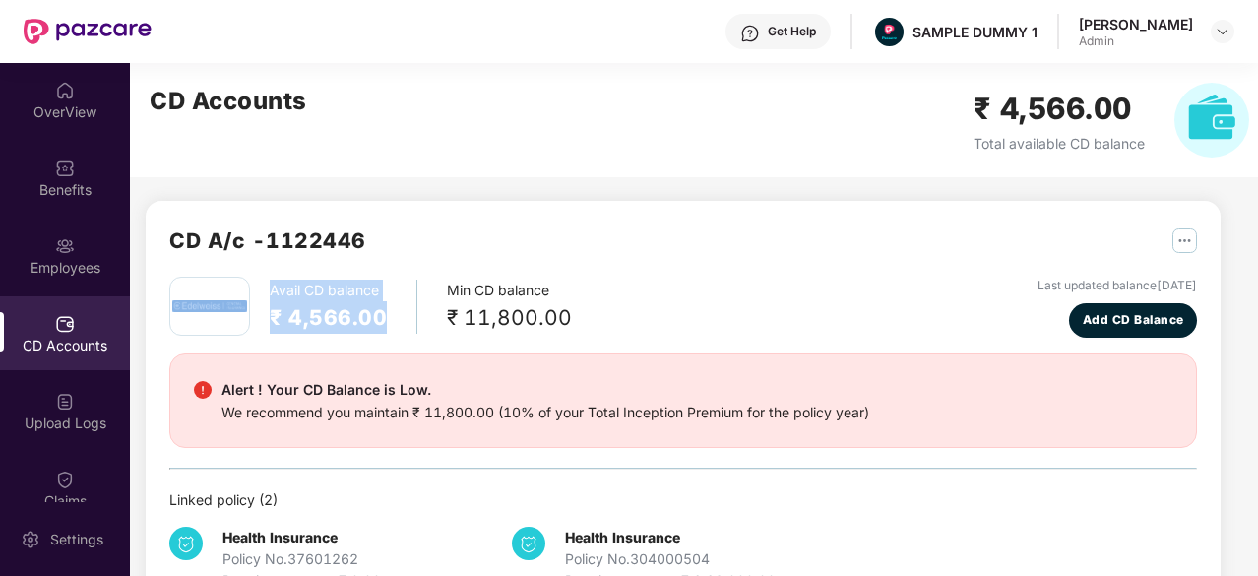
drag, startPoint x: 388, startPoint y: 322, endPoint x: 259, endPoint y: 330, distance: 129.2
click at [259, 330] on div "Avail CD balance ₹ 4,566.00 Min CD balance ₹ 11,800.00" at bounding box center [370, 306] width 403 height 59
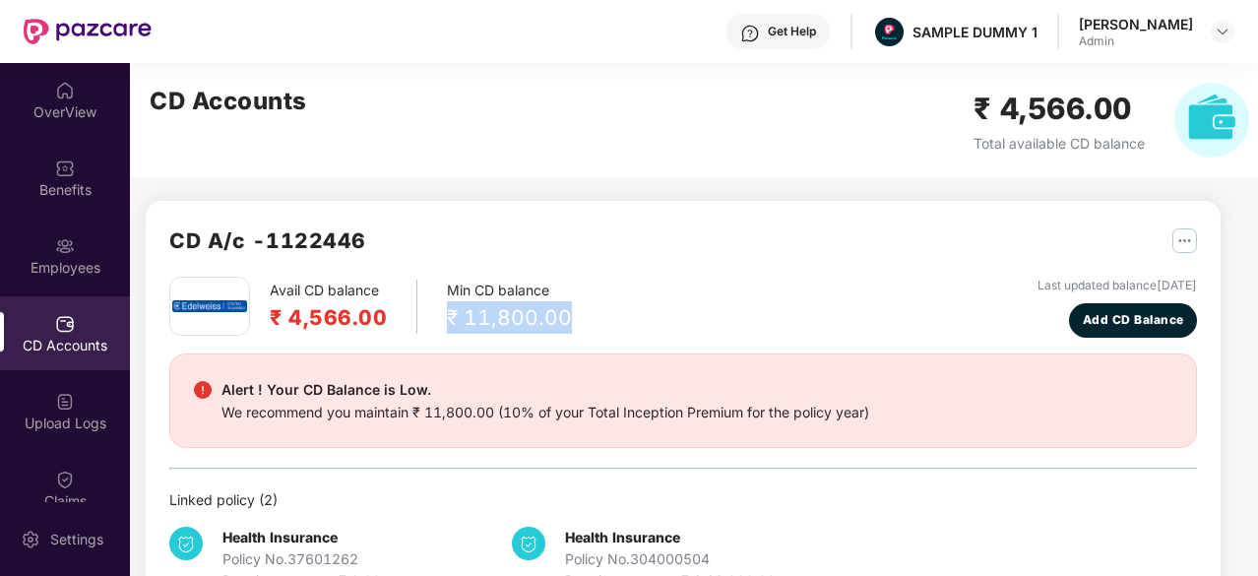
drag, startPoint x: 591, startPoint y: 317, endPoint x: 429, endPoint y: 308, distance: 161.7
click at [429, 308] on div "Avail CD balance ₹ 4,566.00 Min CD balance ₹ 11,800.00 Last updated balance [DA…" at bounding box center [683, 307] width 1028 height 61
click at [1116, 324] on span "Add CD Balance" at bounding box center [1133, 320] width 101 height 19
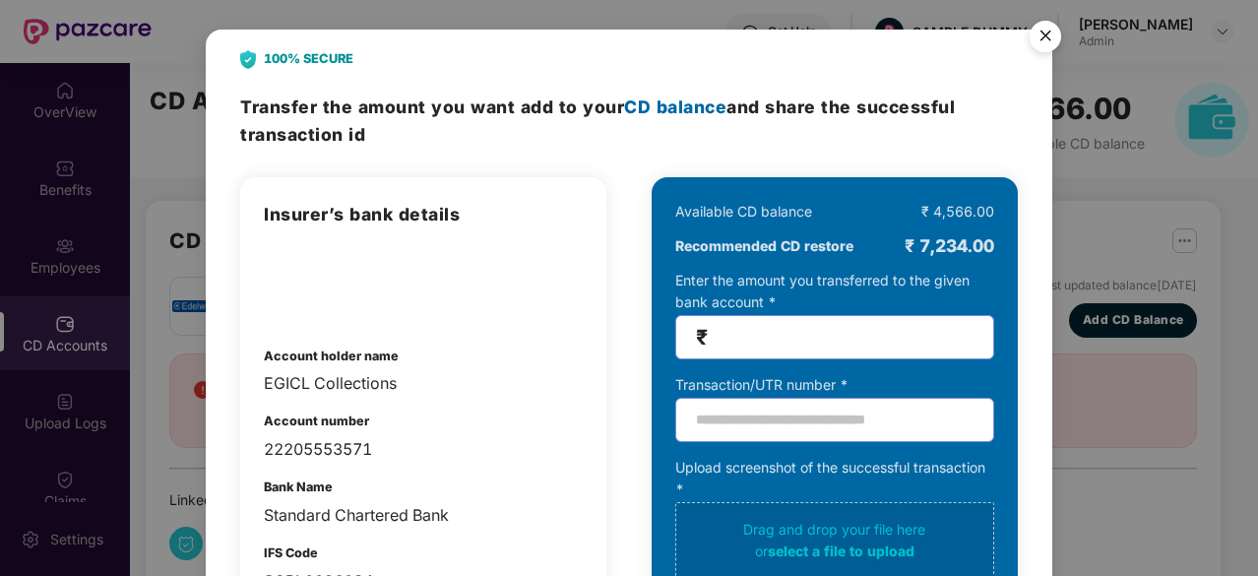
click at [1043, 23] on img "Close" at bounding box center [1045, 39] width 55 height 55
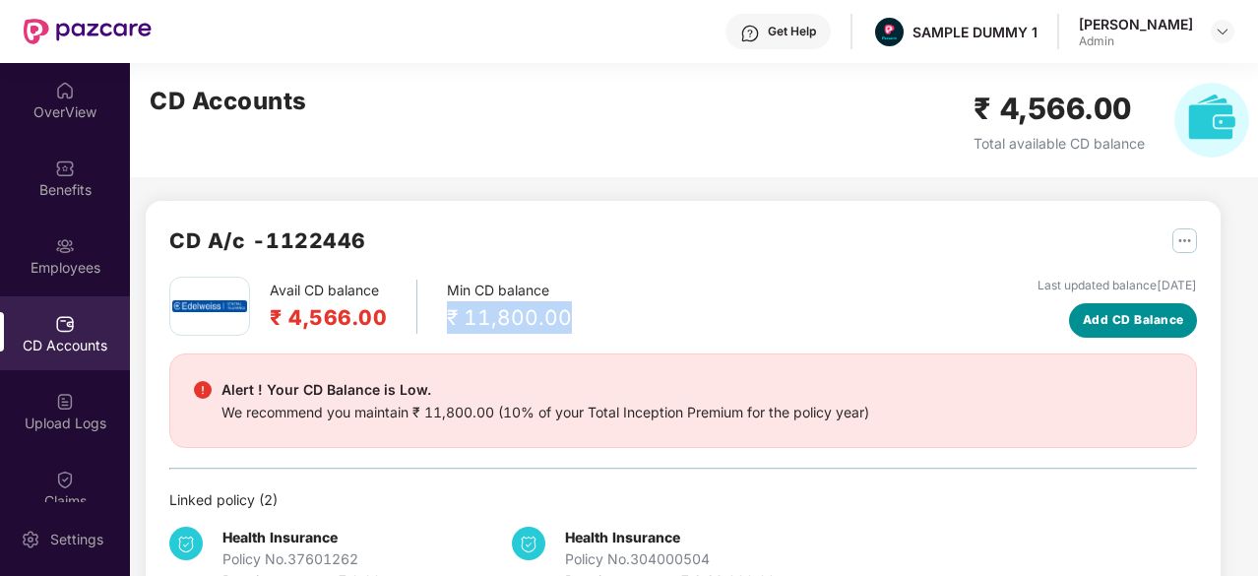
click at [1122, 328] on span "Add CD Balance" at bounding box center [1133, 320] width 101 height 19
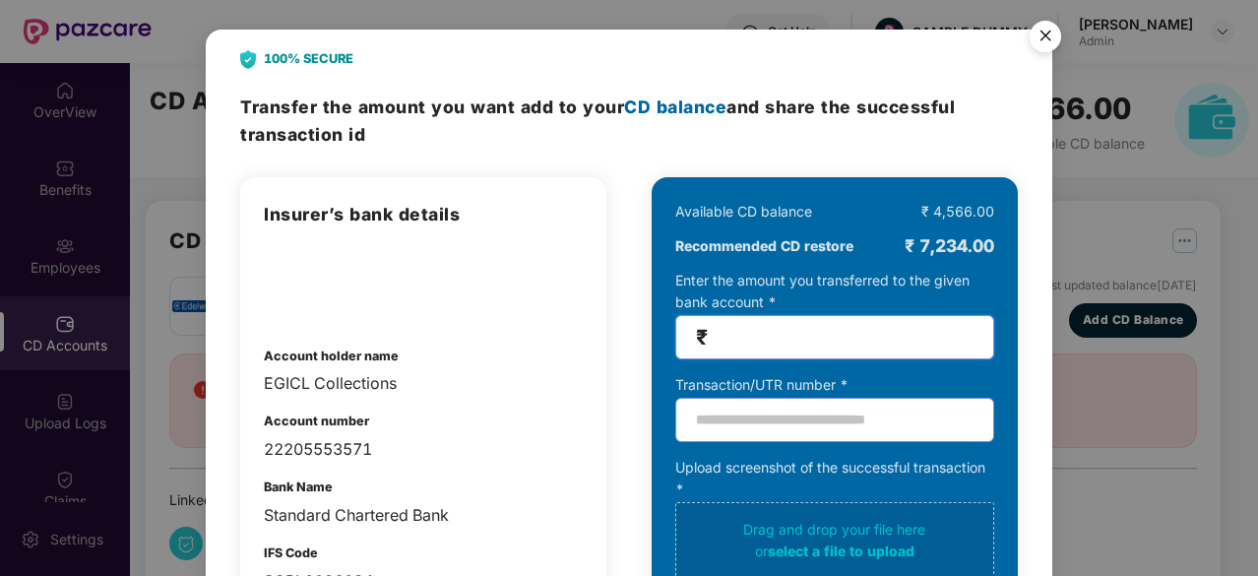
click at [778, 345] on input "number" at bounding box center [843, 337] width 262 height 23
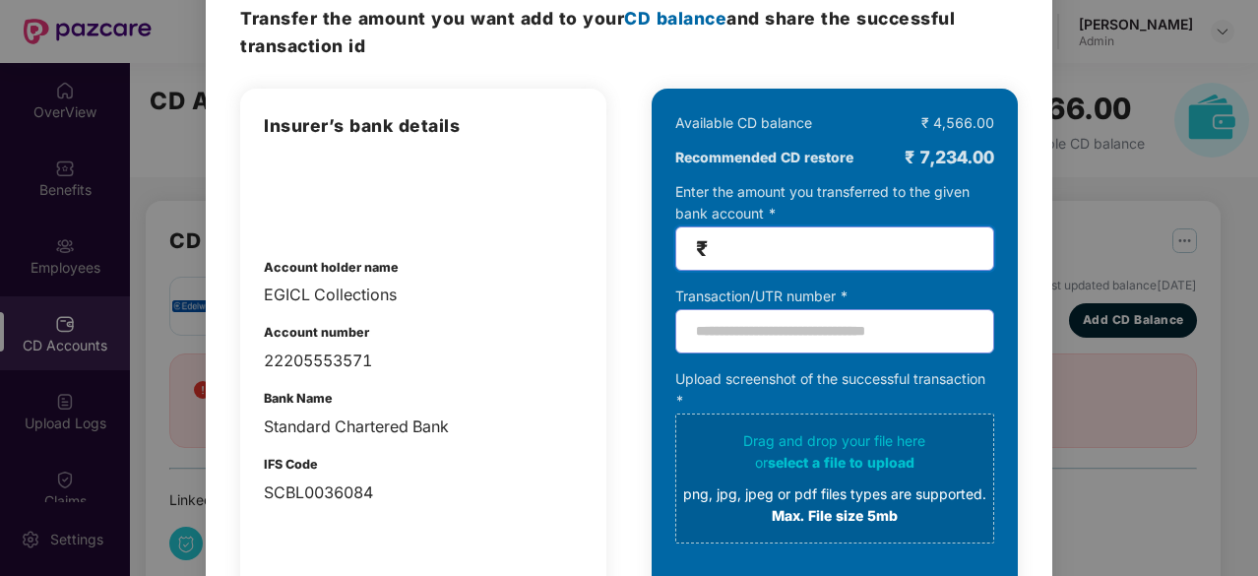
scroll to position [90, 0]
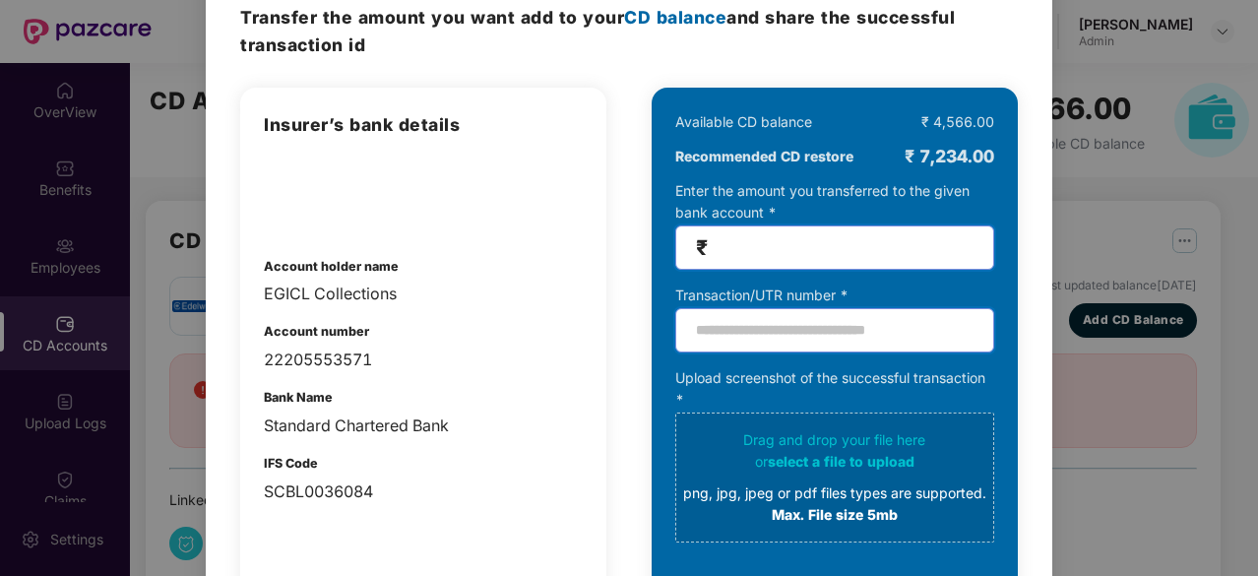
click at [743, 332] on input "text" at bounding box center [834, 330] width 319 height 44
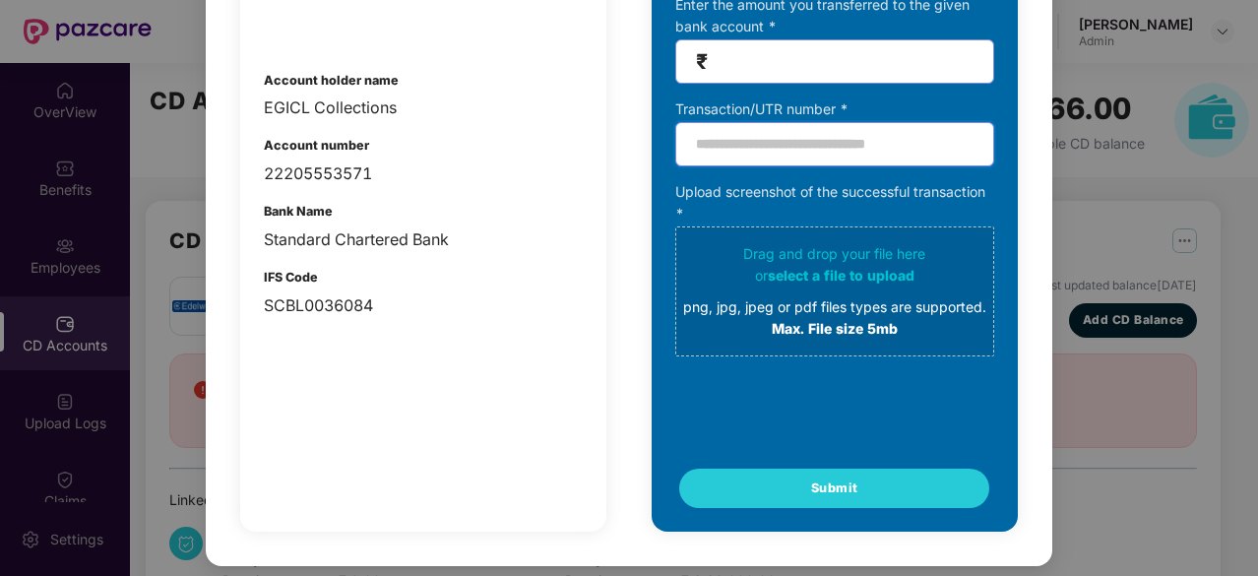
scroll to position [0, 0]
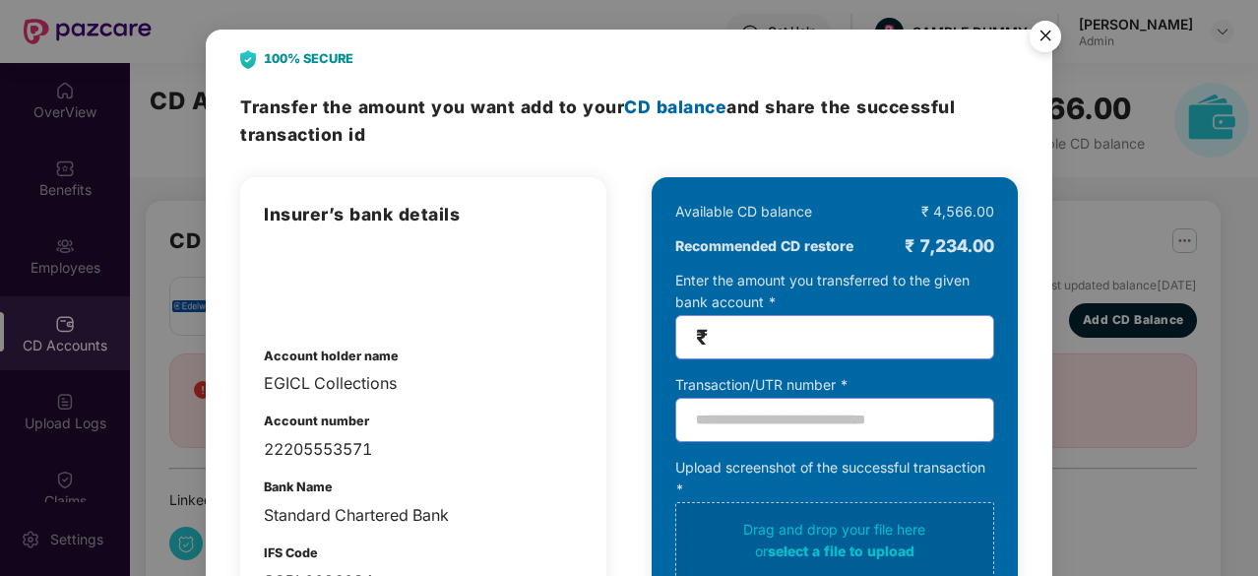
click at [1044, 38] on img "Close" at bounding box center [1045, 39] width 55 height 55
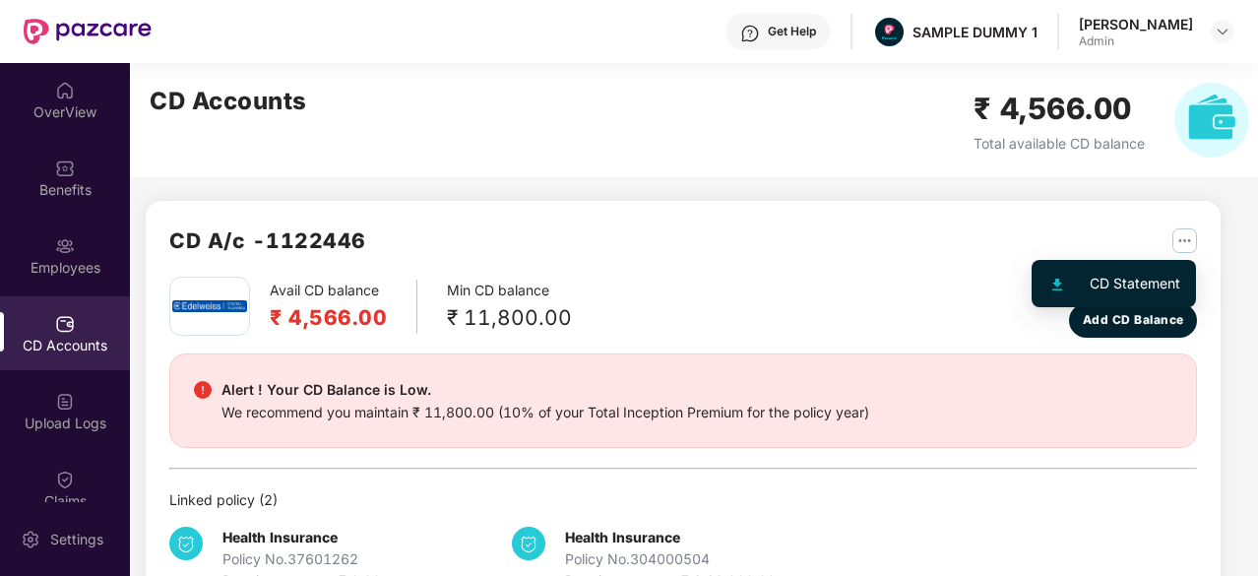
click at [1191, 241] on img "button" at bounding box center [1184, 240] width 25 height 25
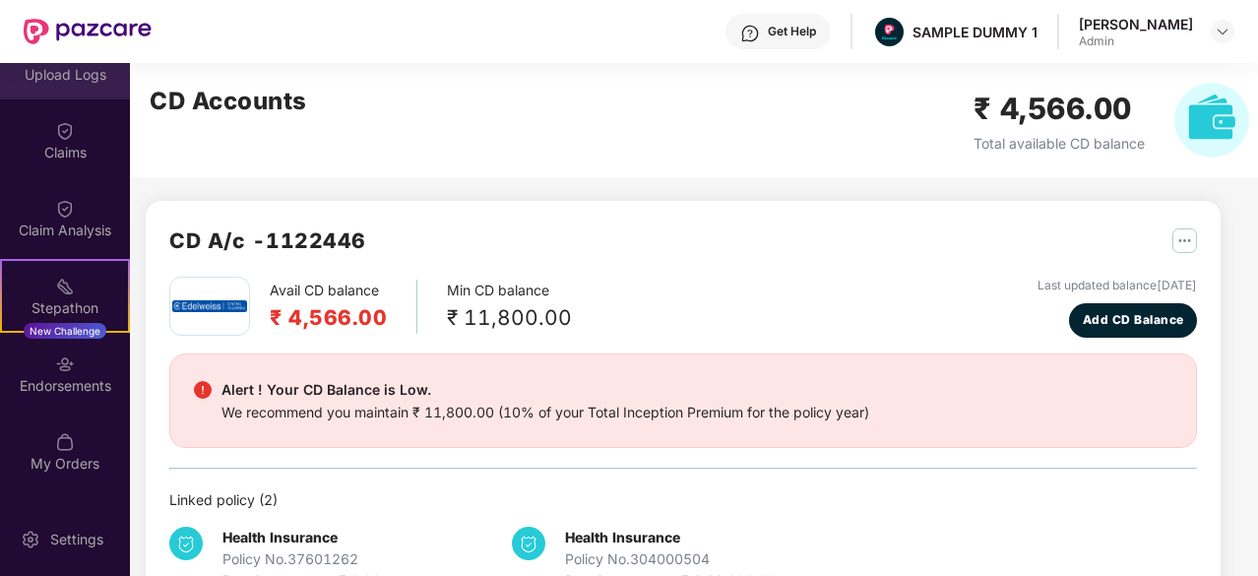
scroll to position [349, 0]
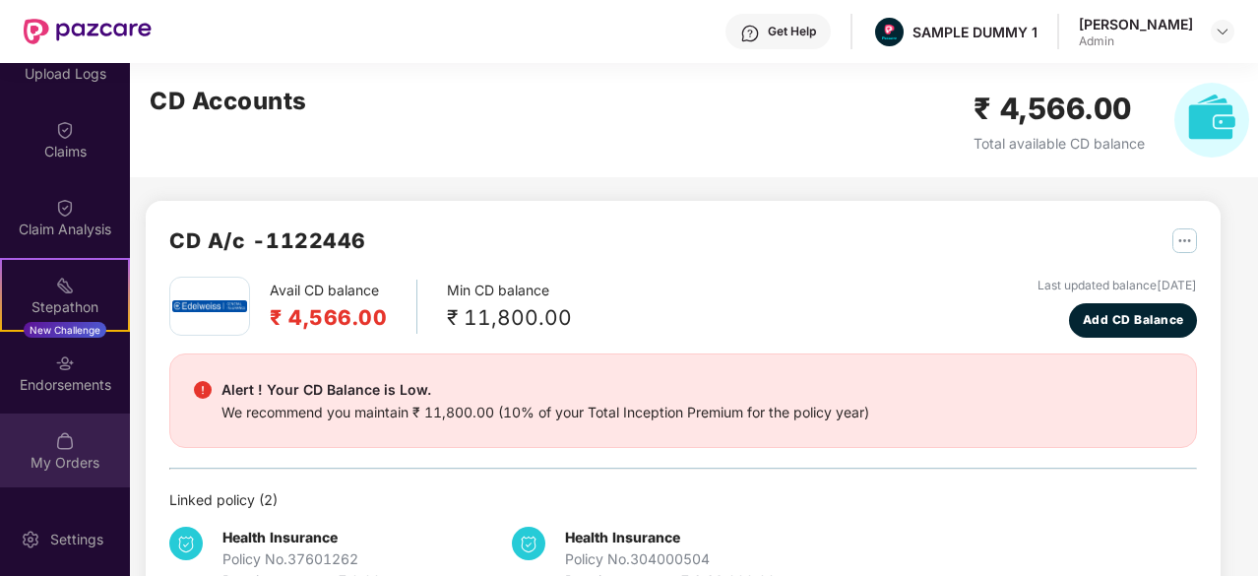
click at [55, 432] on img at bounding box center [65, 441] width 20 height 20
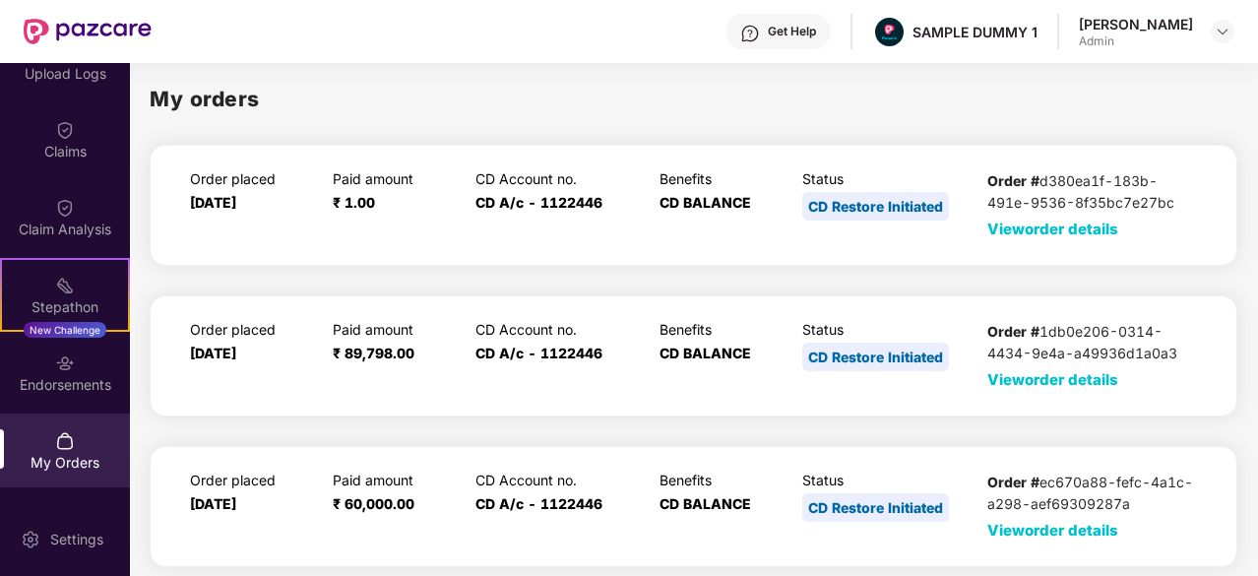
click at [1051, 232] on span "View order details" at bounding box center [1052, 228] width 131 height 19
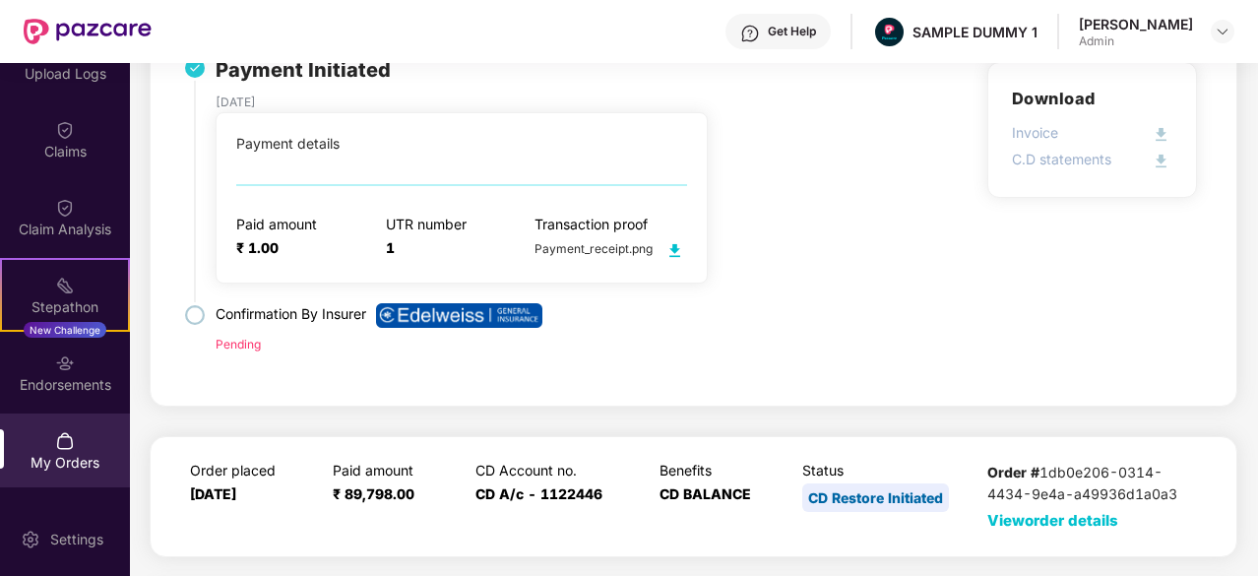
scroll to position [160, 0]
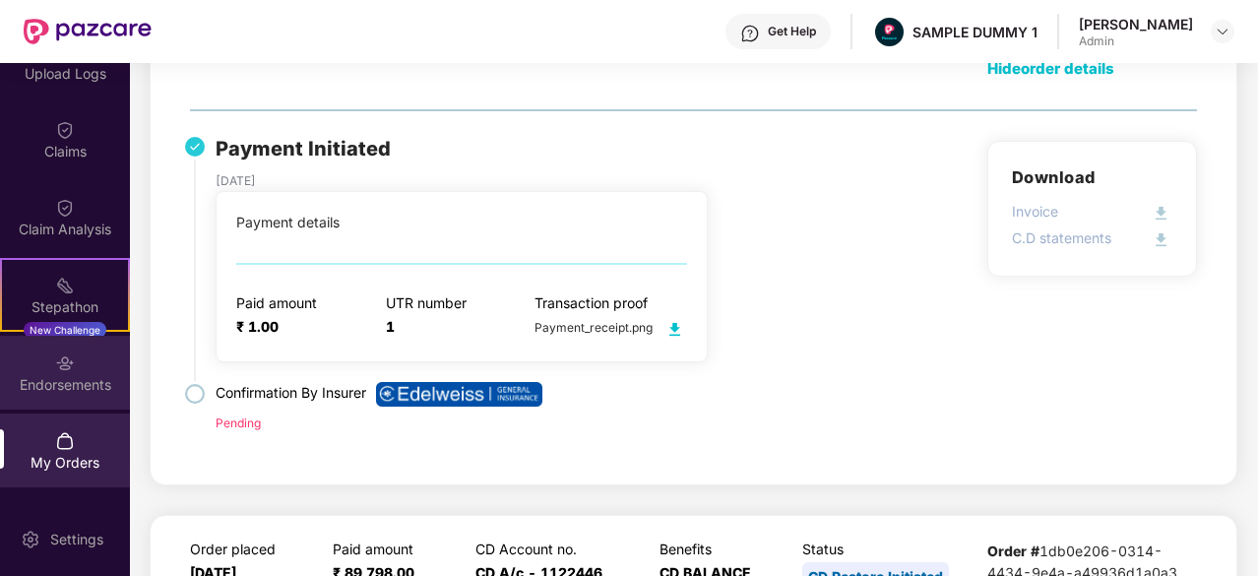
click at [67, 367] on img at bounding box center [65, 363] width 20 height 20
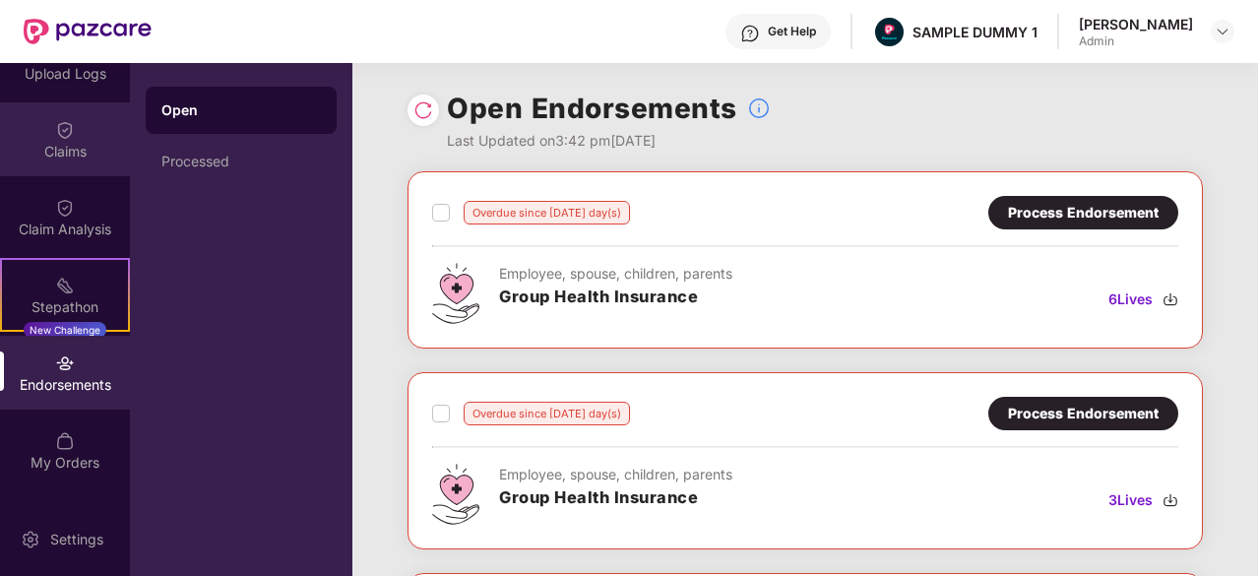
click at [43, 151] on div "Claims" at bounding box center [65, 152] width 130 height 20
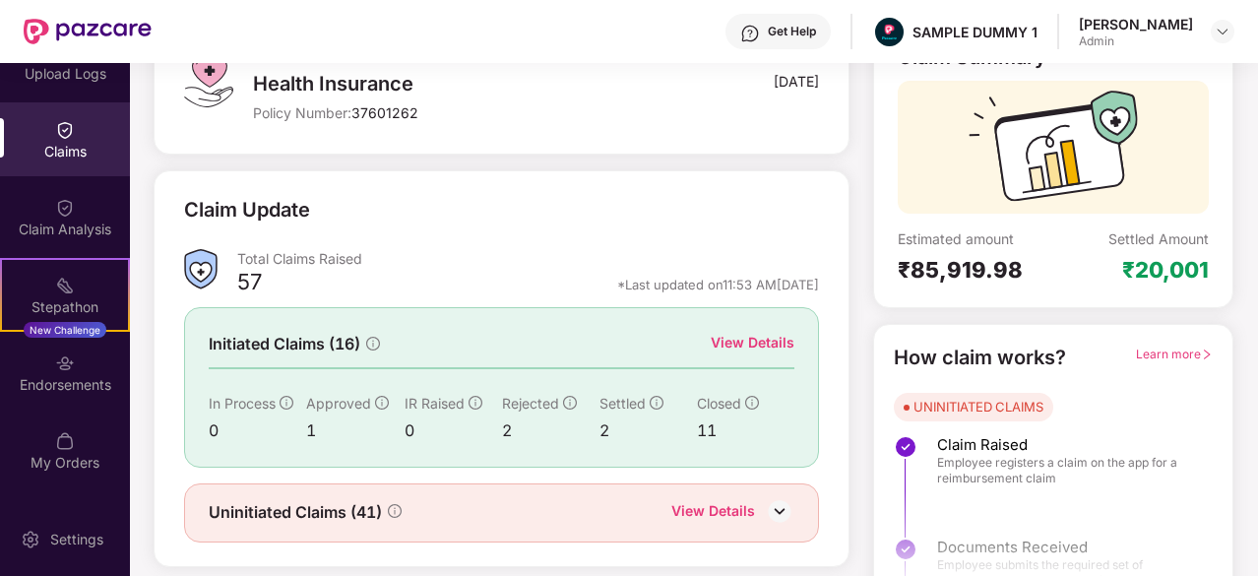
scroll to position [154, 0]
click at [742, 342] on div "View Details" at bounding box center [753, 342] width 84 height 22
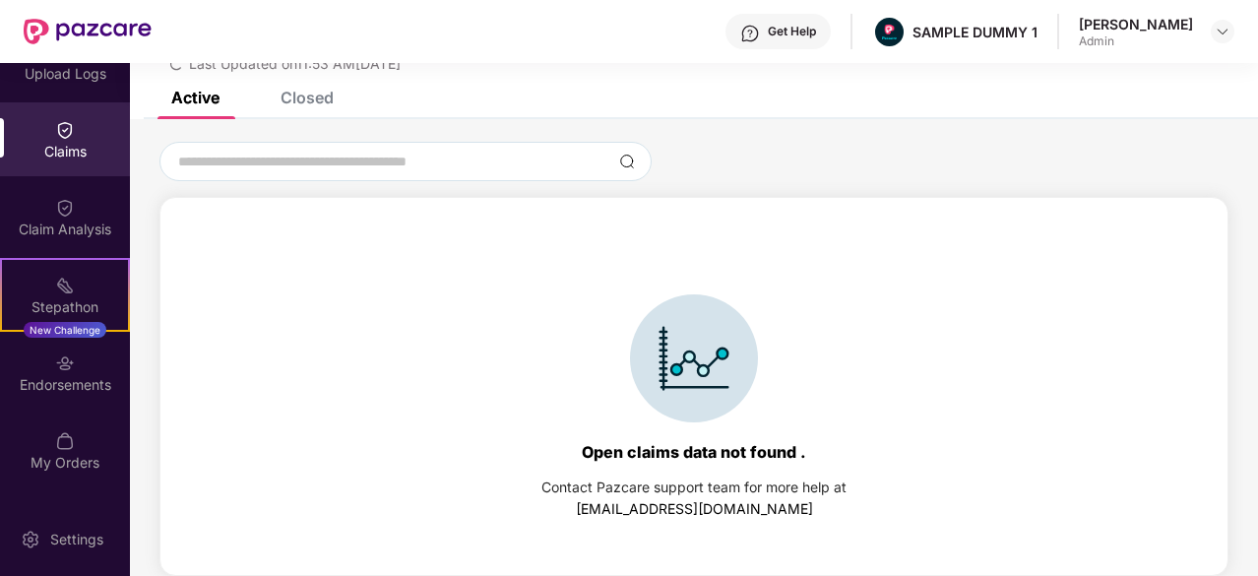
scroll to position [0, 0]
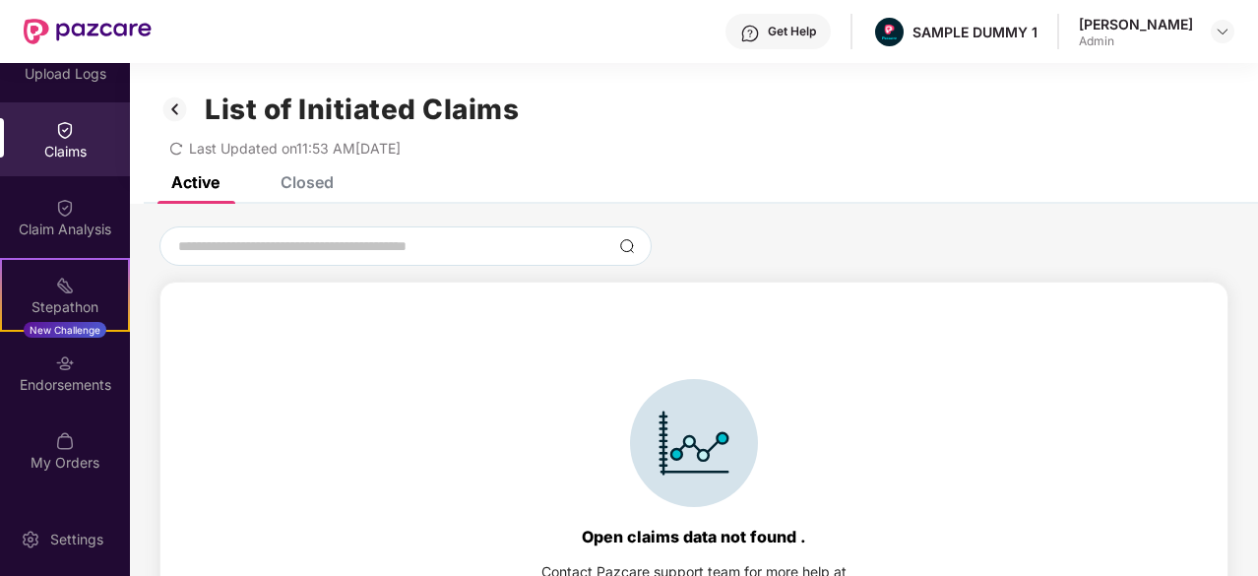
click at [298, 184] on div "Closed" at bounding box center [307, 182] width 53 height 20
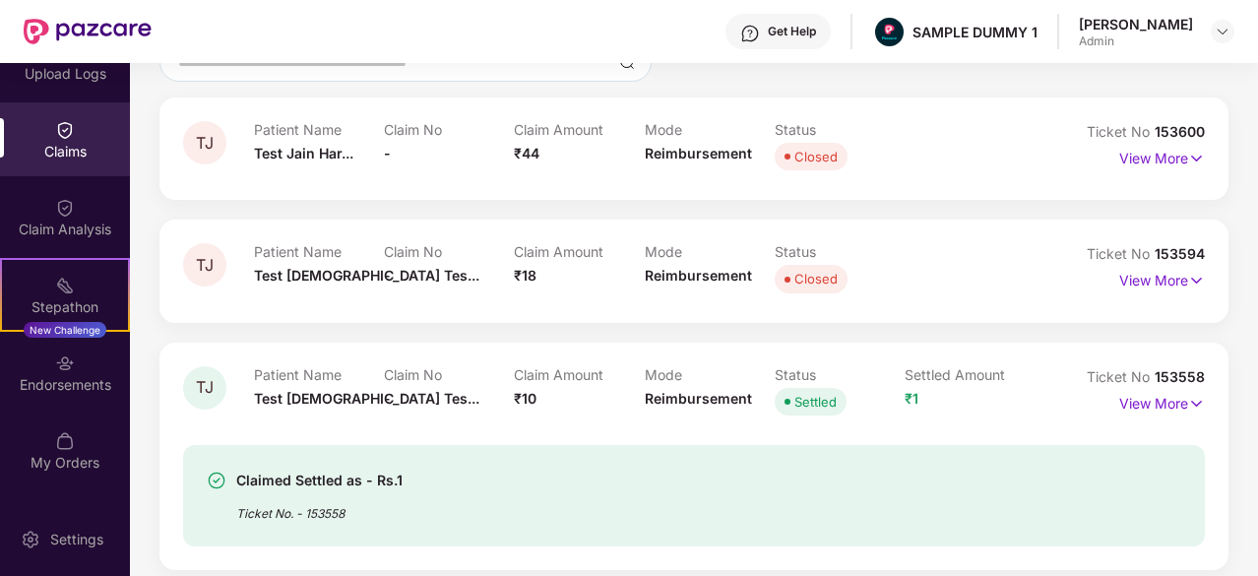
scroll to position [148, 0]
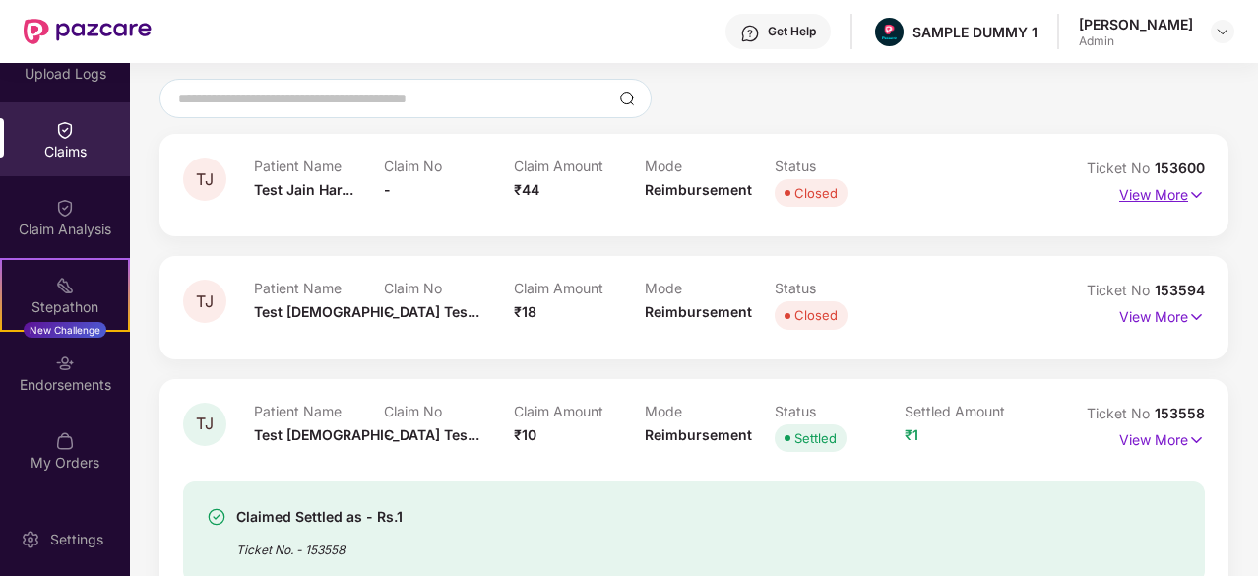
click at [1163, 197] on p "View More" at bounding box center [1162, 192] width 86 height 27
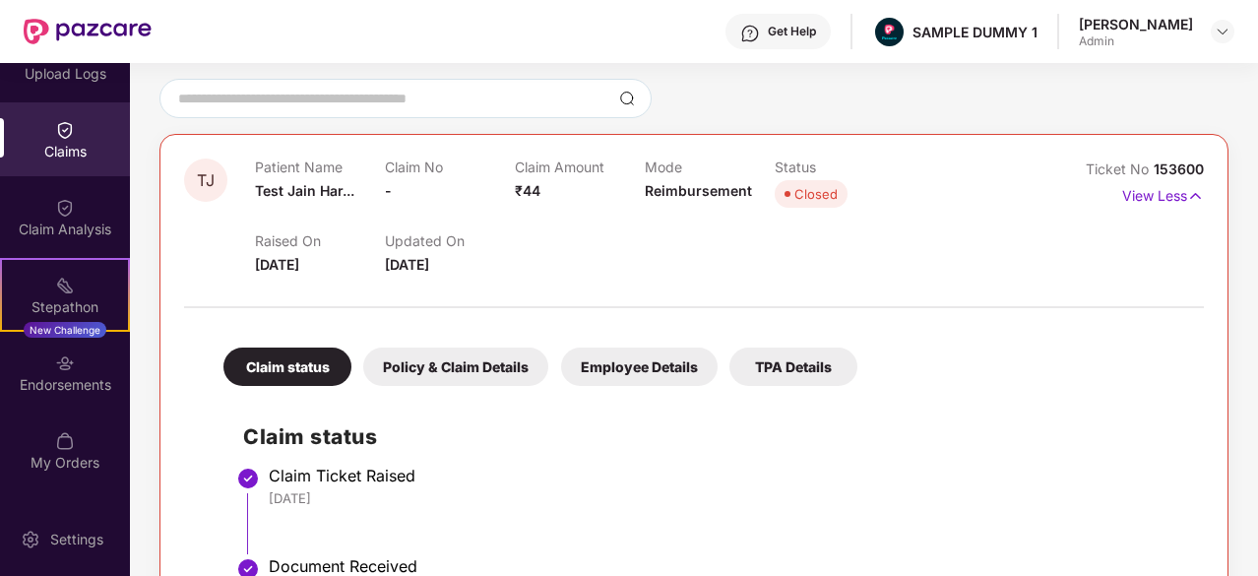
scroll to position [318, 0]
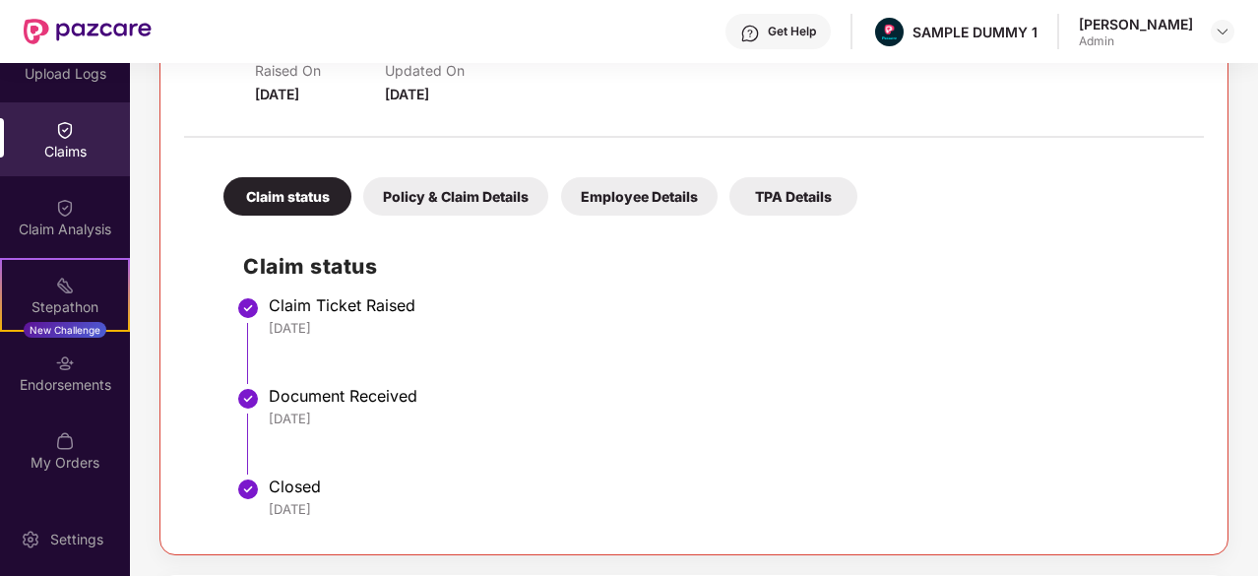
click at [429, 214] on div "Policy & Claim Details" at bounding box center [455, 196] width 185 height 38
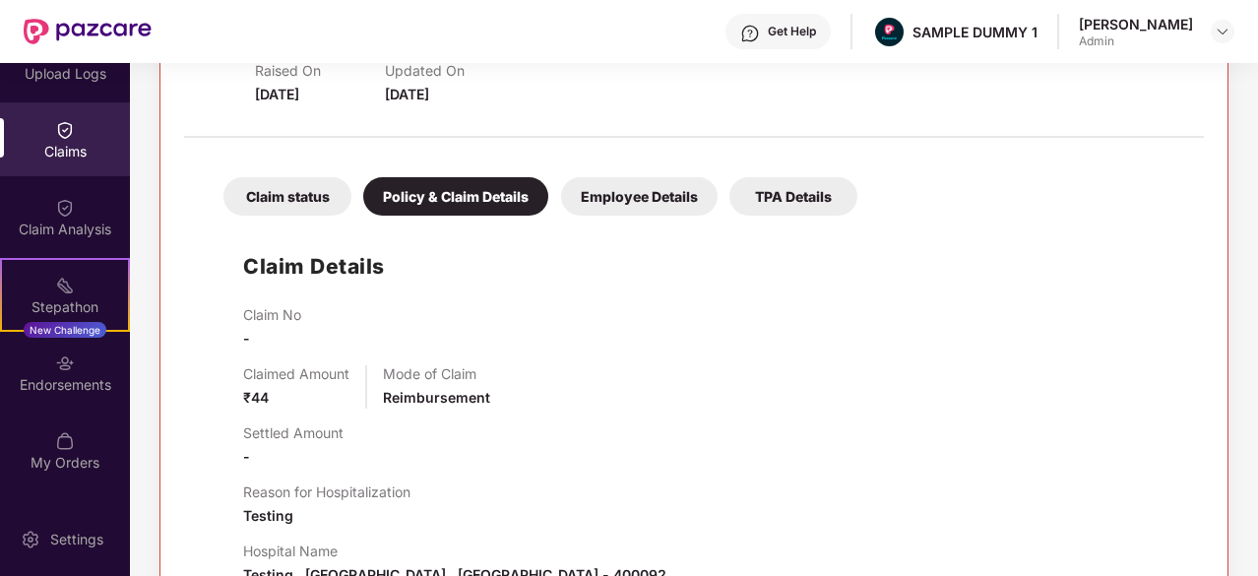
scroll to position [371, 0]
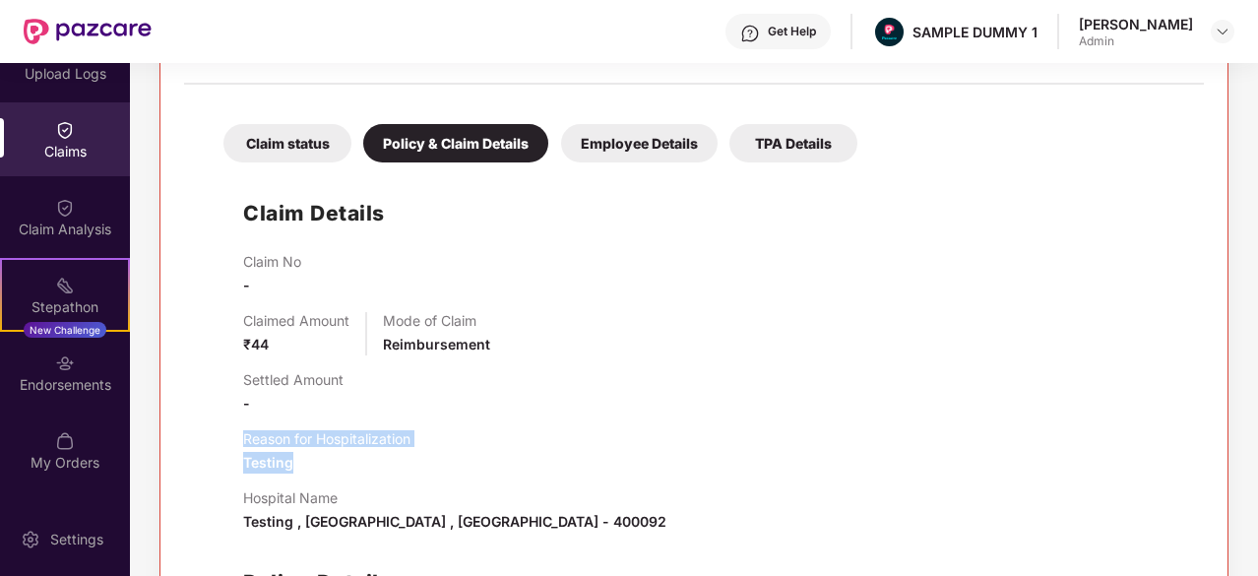
drag, startPoint x: 447, startPoint y: 448, endPoint x: 232, endPoint y: 438, distance: 214.8
click at [232, 438] on div "Claim Details Claim No - Claimed Amount ₹44 Mode of Claim Reimbursement Settled…" at bounding box center [694, 456] width 980 height 568
drag, startPoint x: 366, startPoint y: 502, endPoint x: 185, endPoint y: 497, distance: 181.2
click at [185, 497] on div "Claim status Policy & Claim Details Employee Details TPA Details Claim Details …" at bounding box center [694, 417] width 1020 height 646
click at [606, 125] on div "Employee Details" at bounding box center [639, 143] width 157 height 38
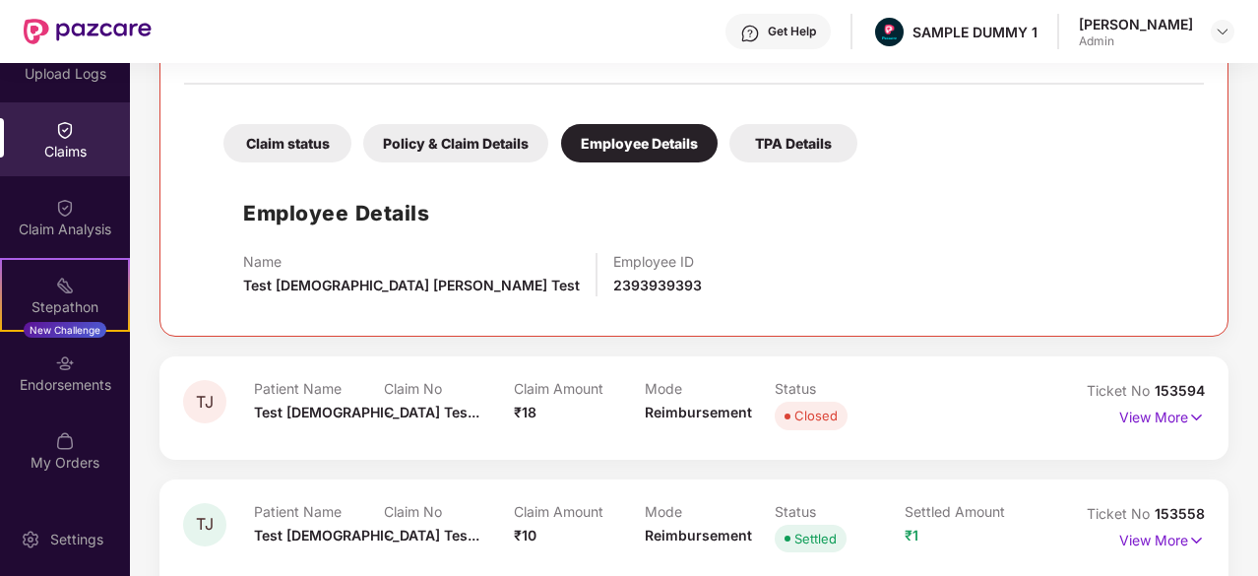
click at [787, 129] on div "TPA Details" at bounding box center [793, 143] width 128 height 38
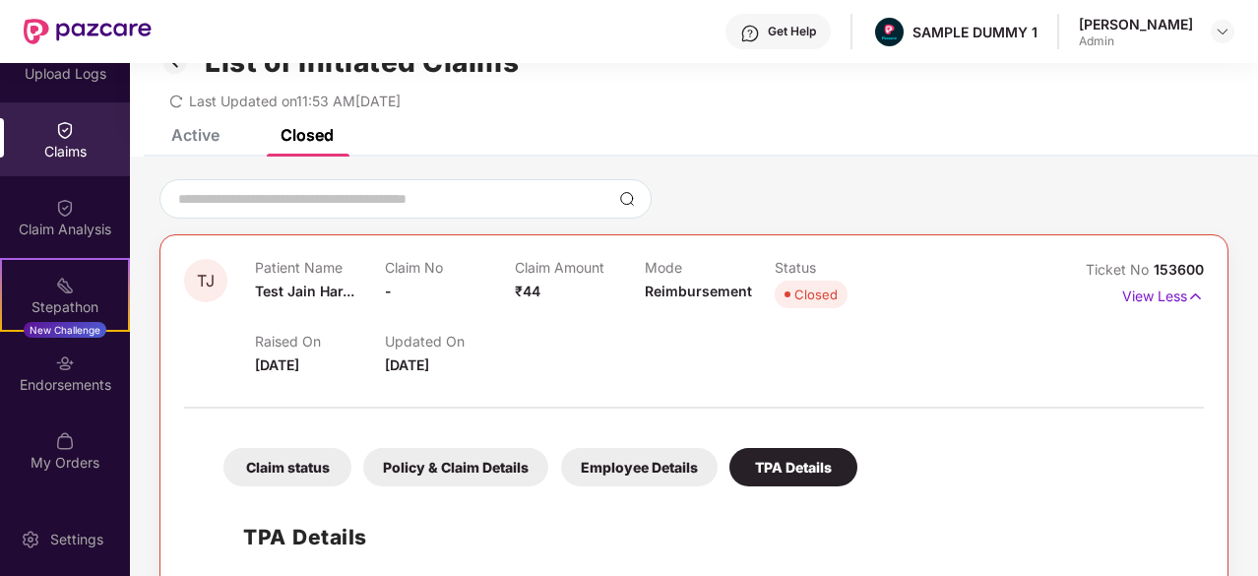
scroll to position [0, 0]
